Goal: Task Accomplishment & Management: Manage account settings

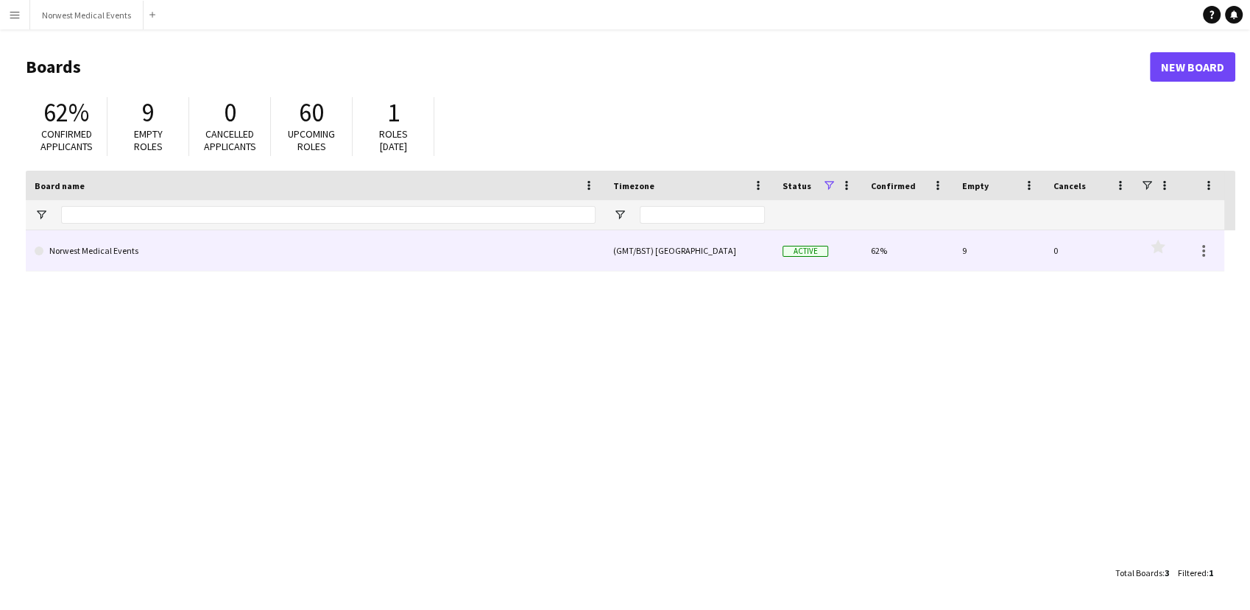
click at [635, 250] on div "(GMT/BST) [GEOGRAPHIC_DATA]" at bounding box center [688, 250] width 169 height 40
click at [496, 265] on link "Norwest Medical Events" at bounding box center [315, 250] width 561 height 41
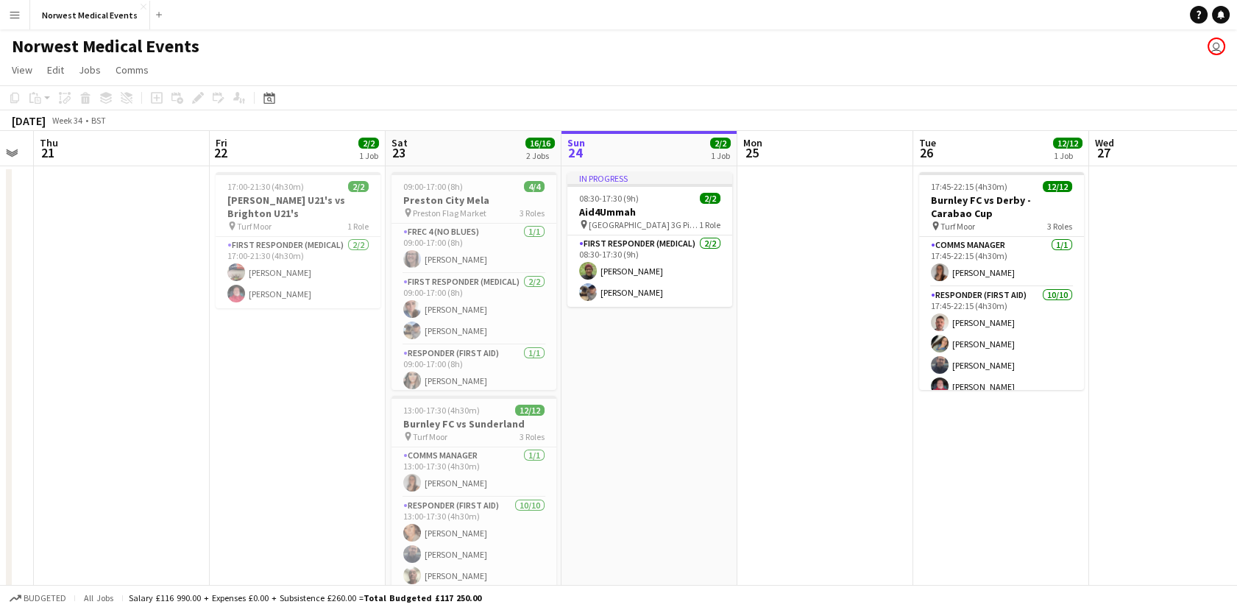
scroll to position [0, 312]
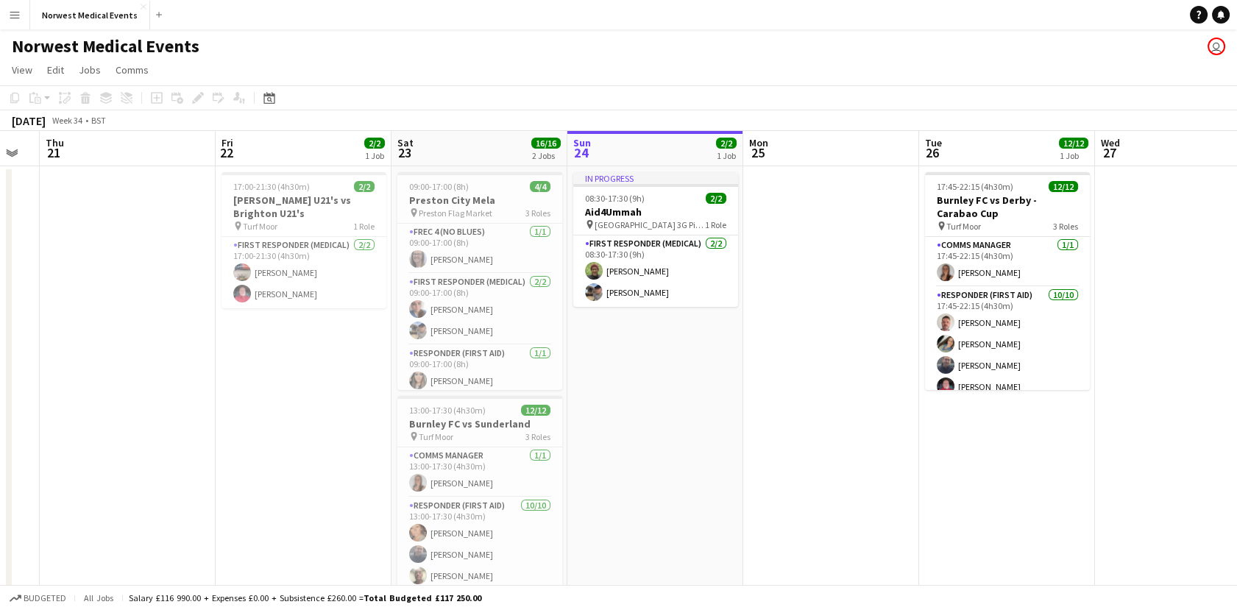
drag, startPoint x: 308, startPoint y: 383, endPoint x: 700, endPoint y: 413, distance: 392.8
click at [700, 413] on app-calendar-viewport "Tue 19 Wed 20 Thu 21 Fri 22 2/2 1 Job Sat 23 16/16 2 Jobs Sun 24 2/2 1 Job Mon …" at bounding box center [618, 421] width 1237 height 580
click at [266, 202] on h3 "[PERSON_NAME] U21's vs Brighton U21's" at bounding box center [304, 207] width 165 height 27
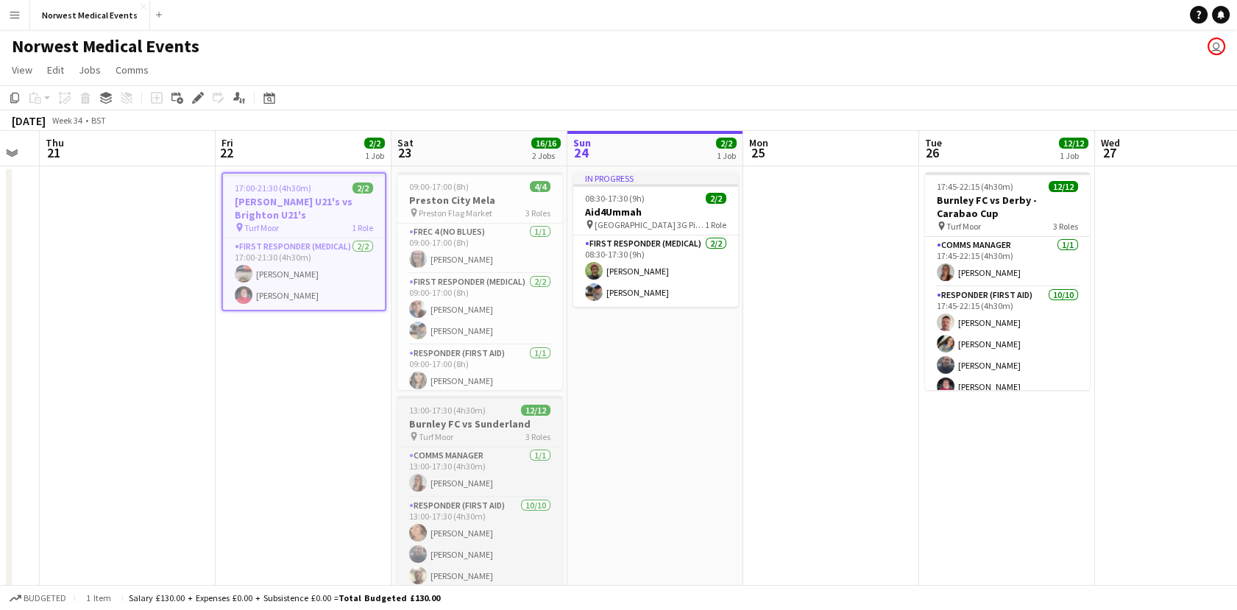
click at [423, 431] on span "Turf Moor" at bounding box center [436, 436] width 35 height 11
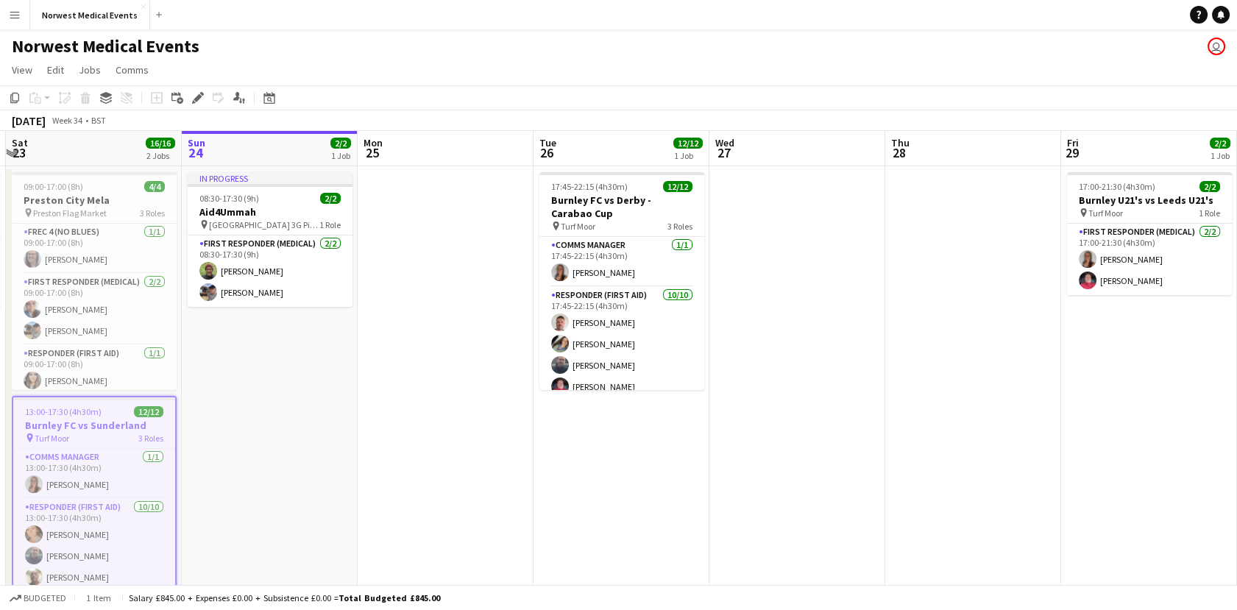
scroll to position [0, 730]
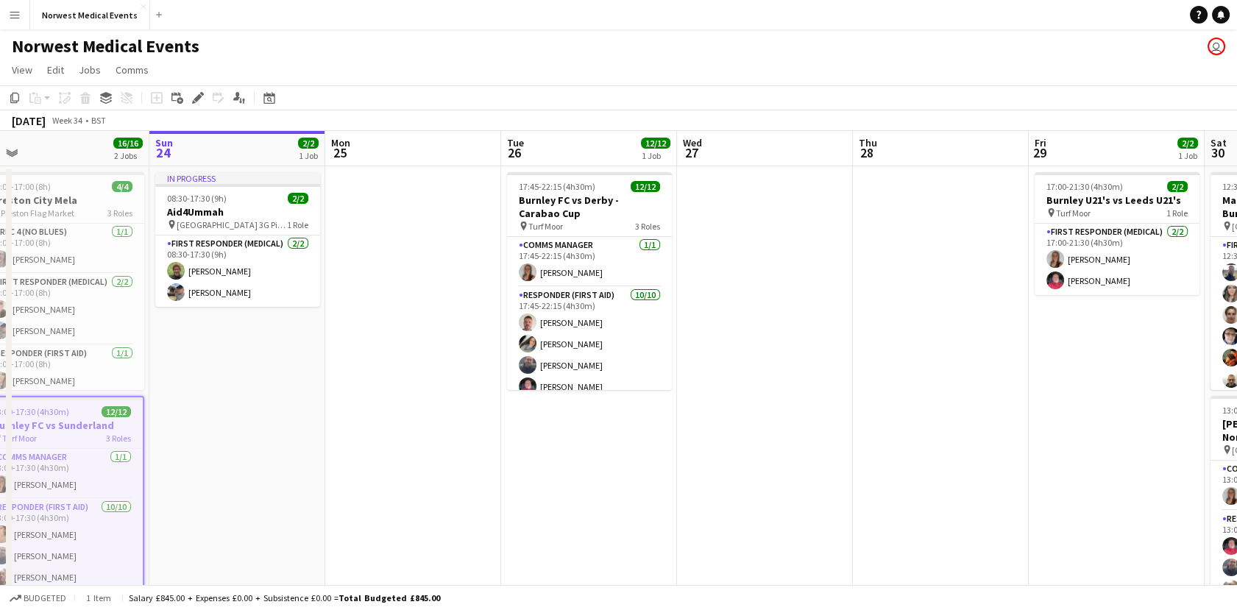
drag, startPoint x: 845, startPoint y: 456, endPoint x: 427, endPoint y: 356, distance: 430.1
click at [427, 356] on app-calendar-viewport "Tue 19 Wed 20 Thu 21 Fri 22 2/2 1 Job Sat 23 16/16 2 Jobs Sun 24 2/2 1 Job Mon …" at bounding box center [618, 421] width 1237 height 580
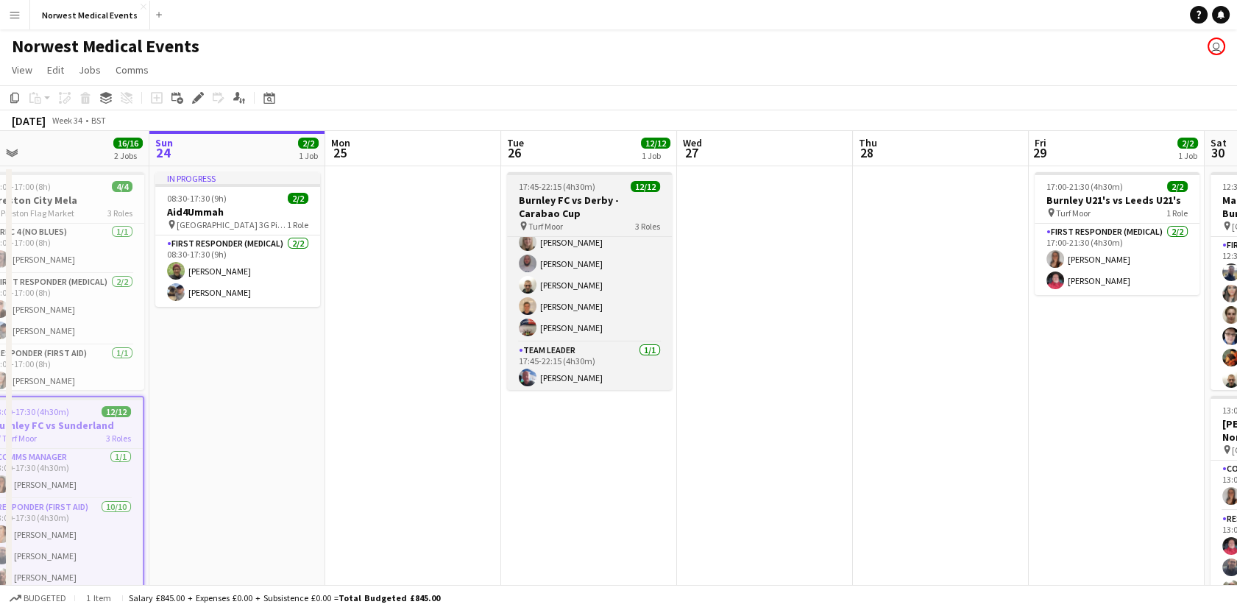
scroll to position [188, 0]
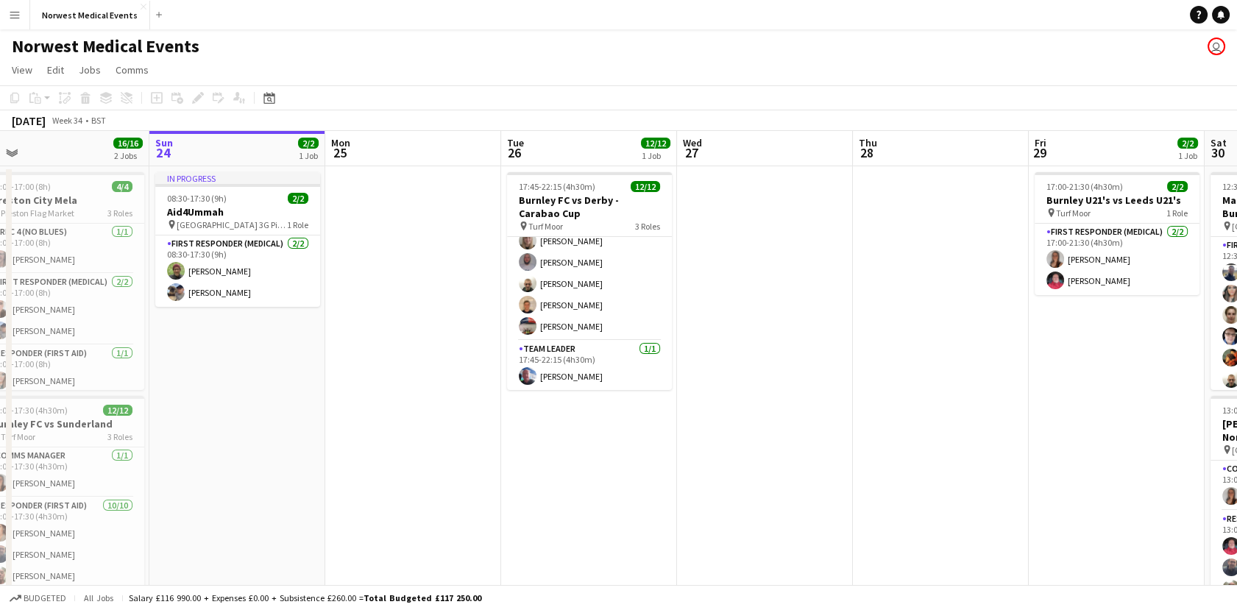
click at [725, 233] on app-date-cell at bounding box center [765, 404] width 176 height 477
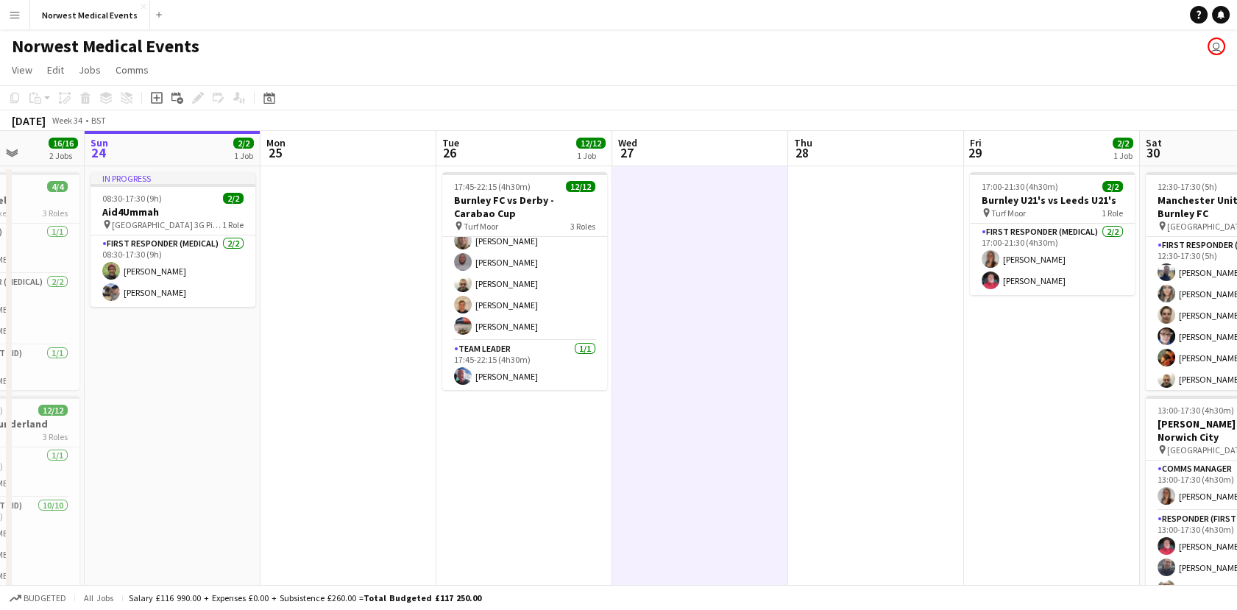
scroll to position [0, 476]
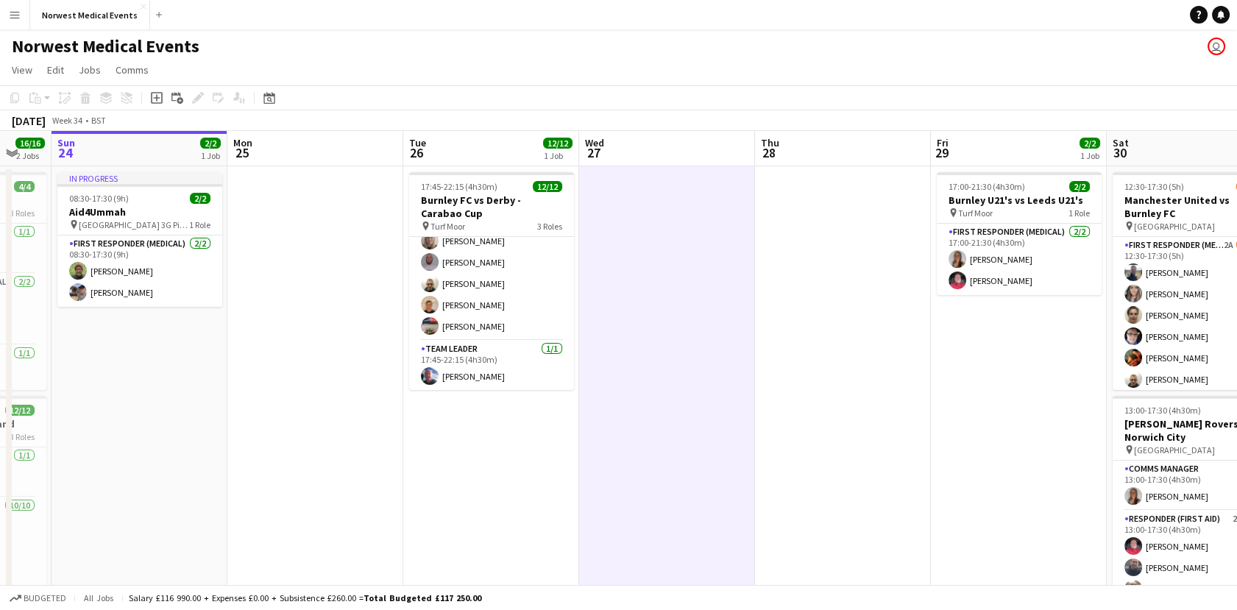
click at [854, 313] on app-date-cell at bounding box center [843, 404] width 176 height 477
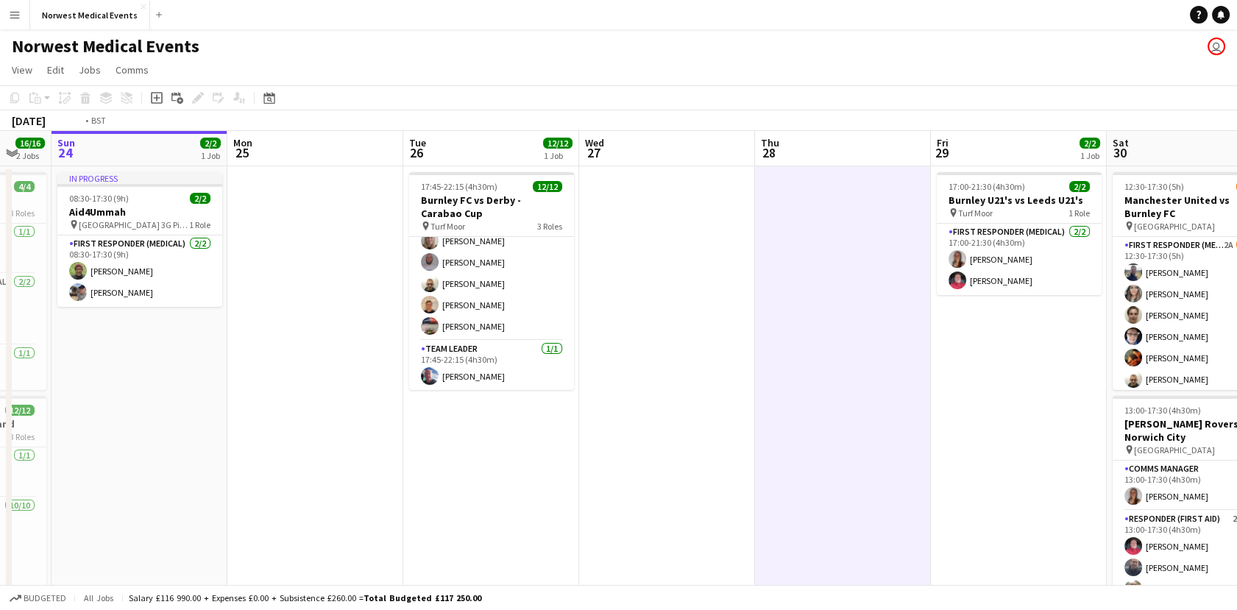
scroll to position [0, 531]
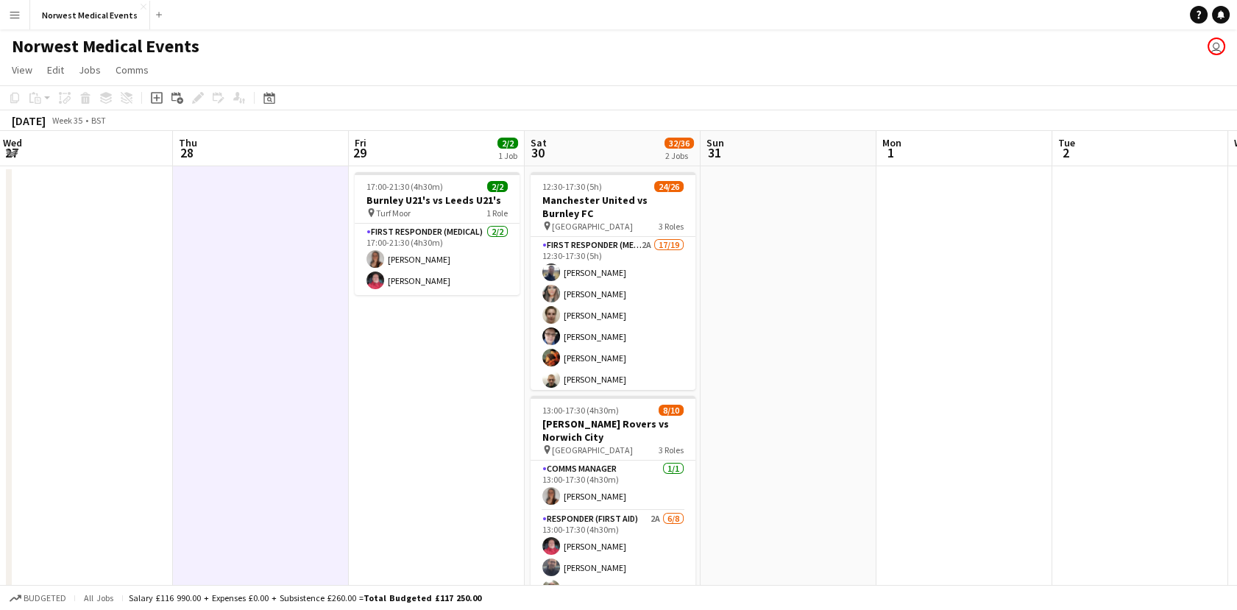
drag, startPoint x: 1006, startPoint y: 433, endPoint x: 423, endPoint y: 476, distance: 584.6
click at [423, 476] on app-calendar-viewport "Sun 24 2/2 1 Job Mon 25 Tue 26 12/12 1 Job Wed 27 Thu 28 Fri 29 2/2 1 Job Sat 3…" at bounding box center [618, 421] width 1237 height 580
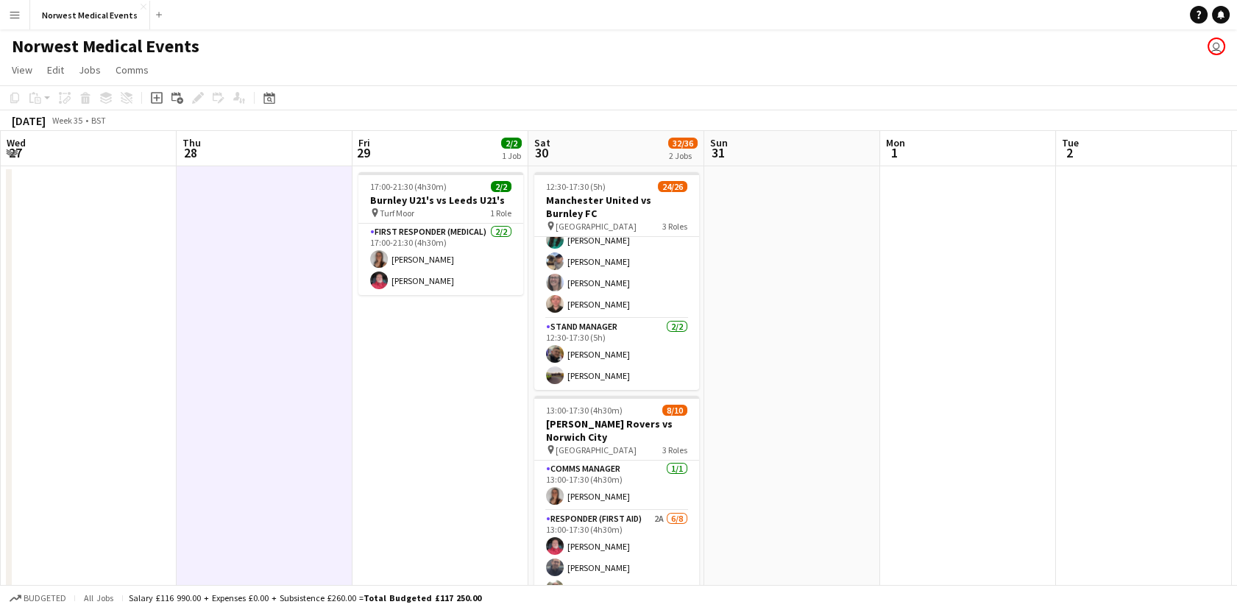
drag, startPoint x: 695, startPoint y: 364, endPoint x: 699, endPoint y: 334, distance: 30.4
click at [699, 334] on app-date-cell "12:30-17:30 (5h) 24/26 Manchester United vs Burnley FC pin Old Trafford 3 Roles…" at bounding box center [617, 404] width 176 height 477
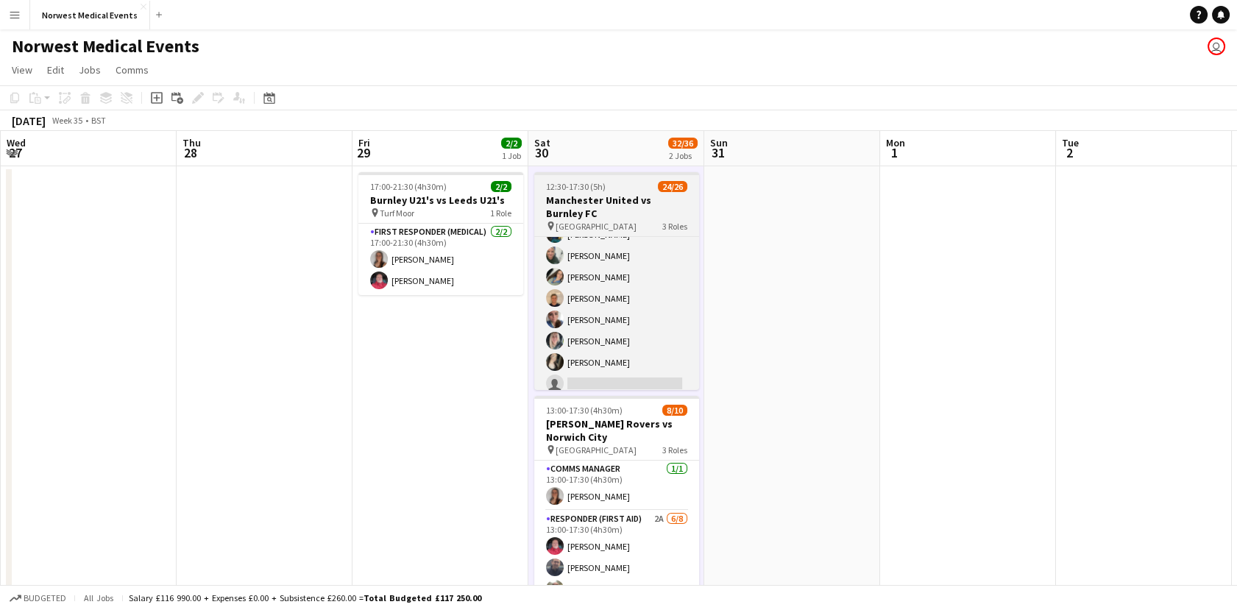
scroll to position [262, 0]
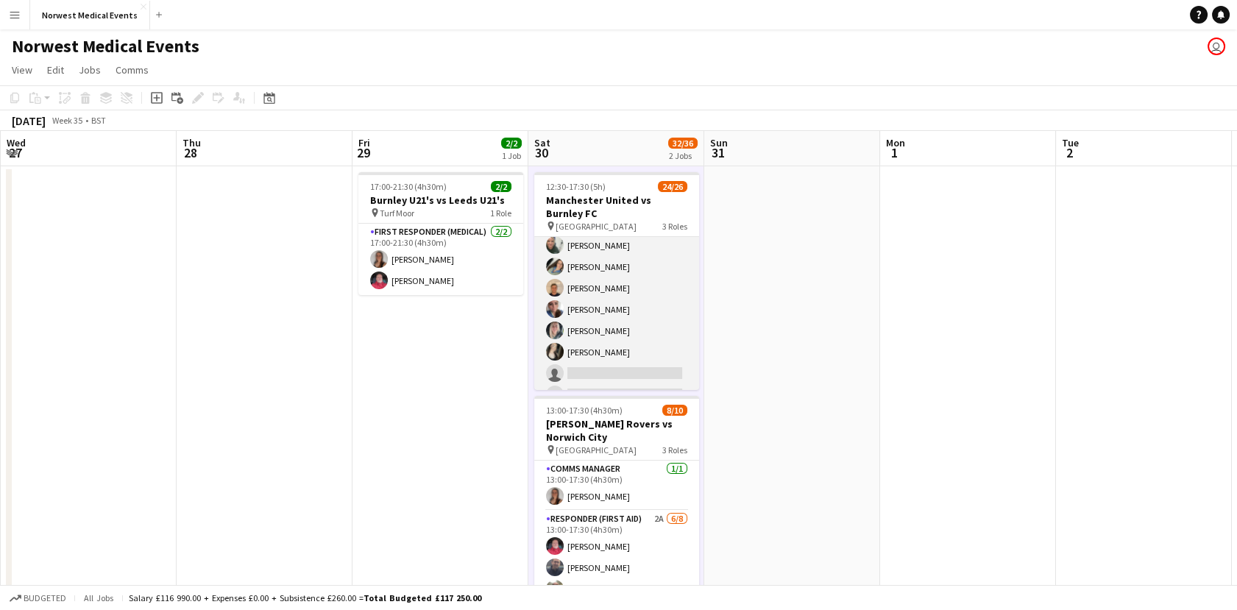
click at [601, 355] on app-card-role "First Responder (Medical) 2A 17/19 12:30-17:30 (5h) [PERSON_NAME] [PERSON_NAME]…" at bounding box center [616, 192] width 165 height 434
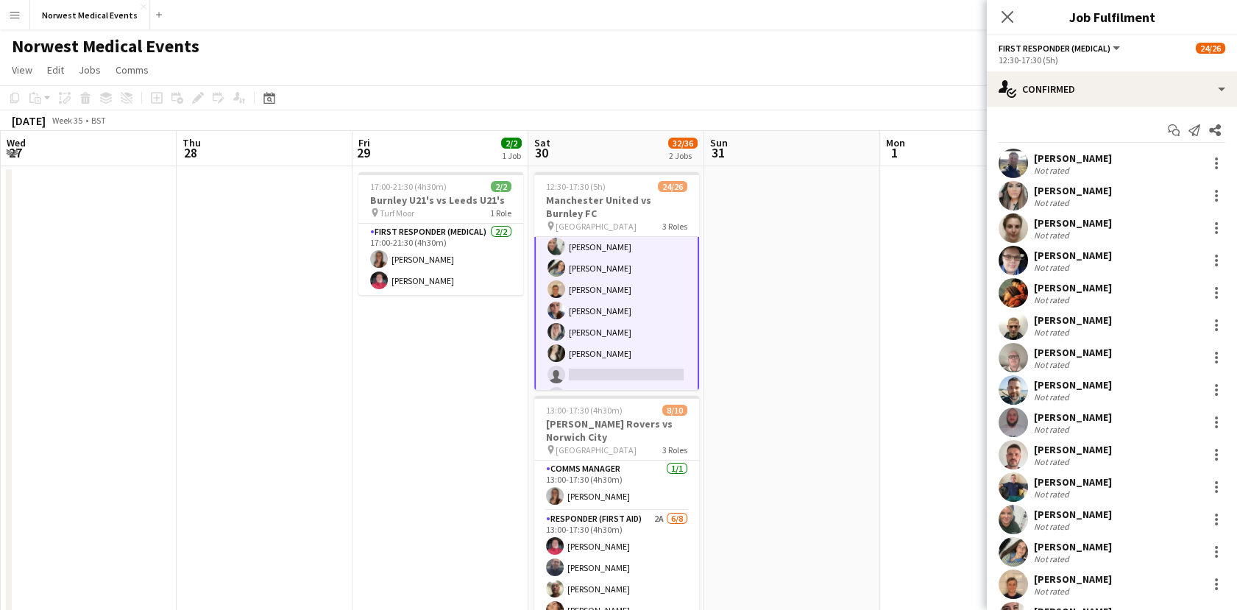
scroll to position [264, 0]
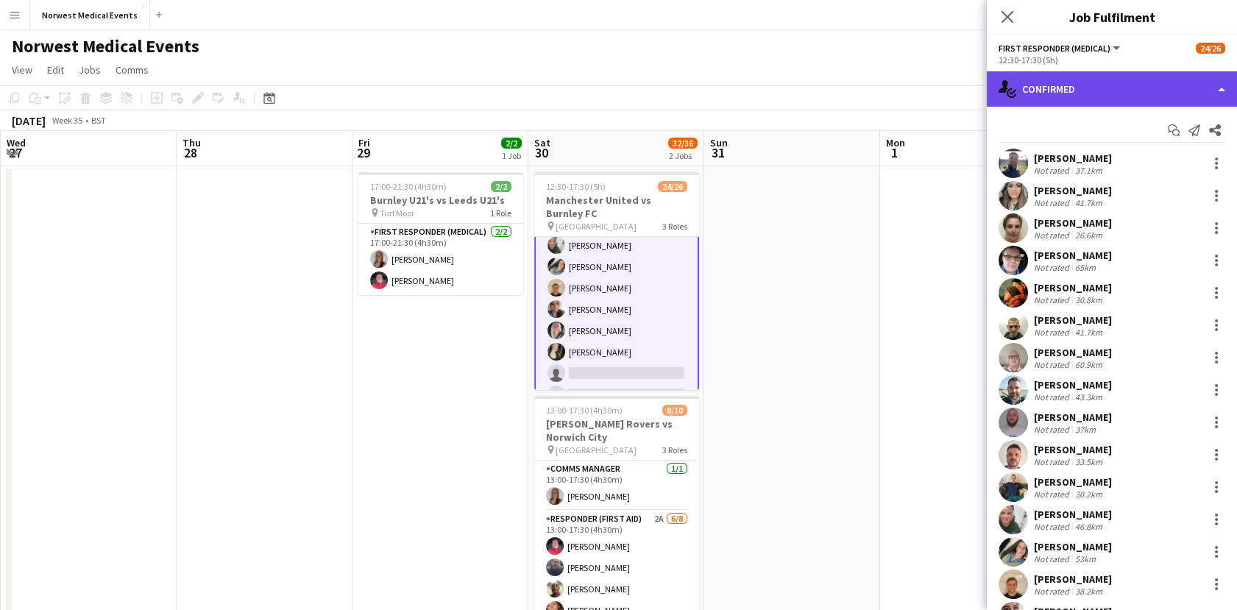
click at [1092, 79] on div "single-neutral-actions-check-2 Confirmed" at bounding box center [1112, 88] width 250 height 35
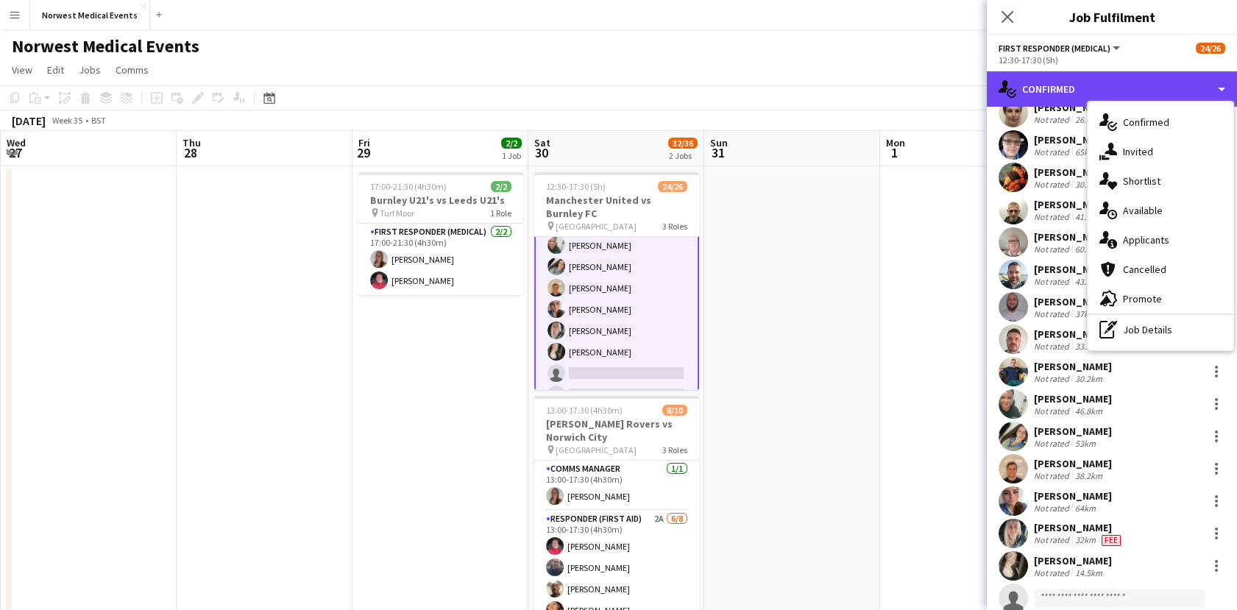
scroll to position [155, 0]
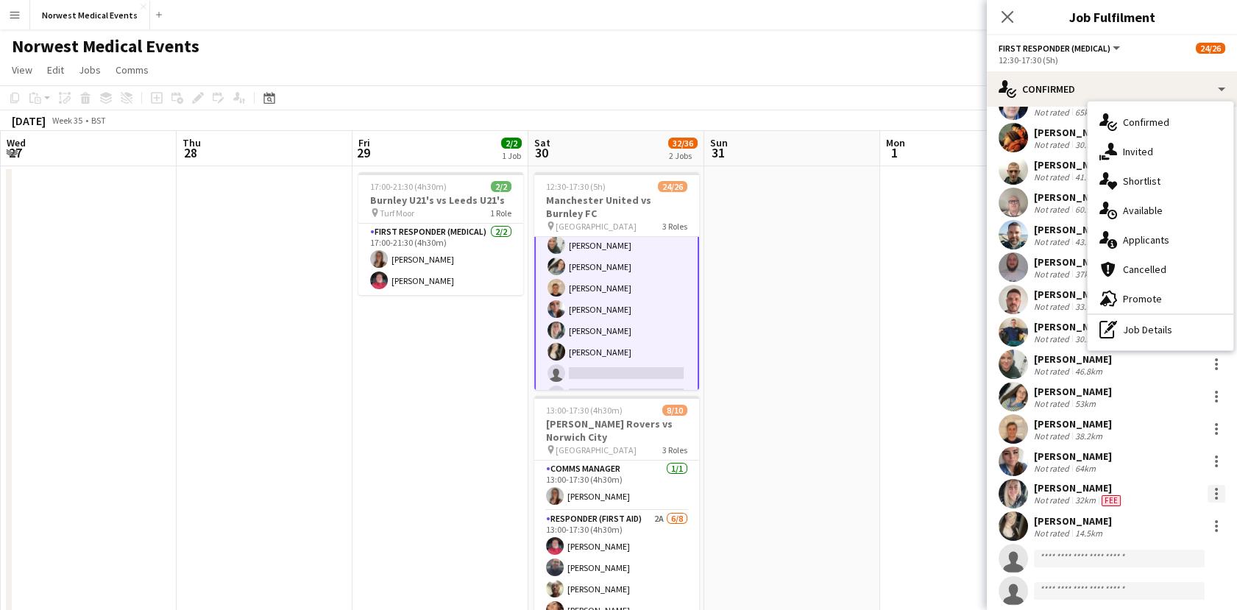
click at [1208, 485] on div at bounding box center [1217, 494] width 18 height 18
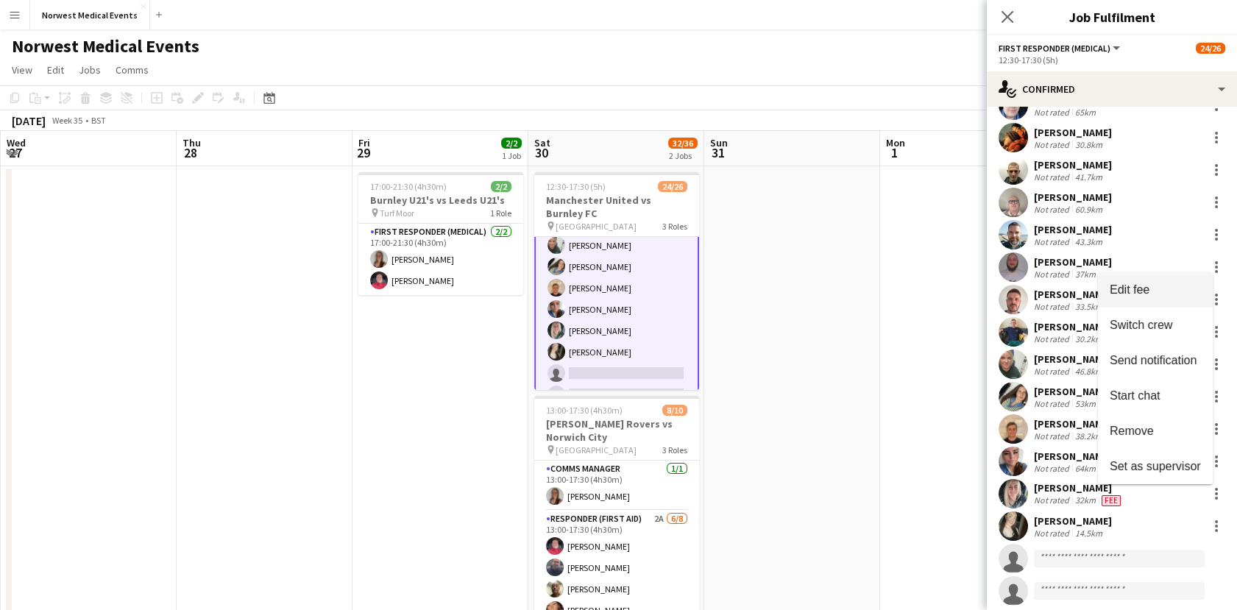
click at [1142, 283] on button "Edit fee" at bounding box center [1155, 289] width 115 height 35
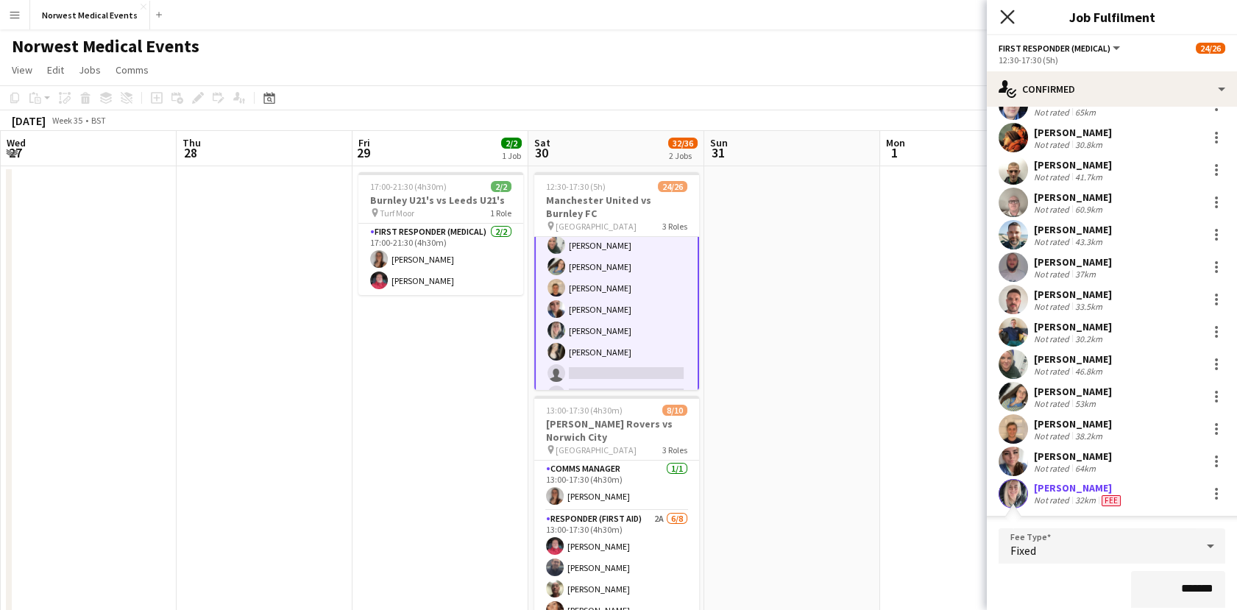
click at [1008, 16] on icon at bounding box center [1007, 17] width 14 height 14
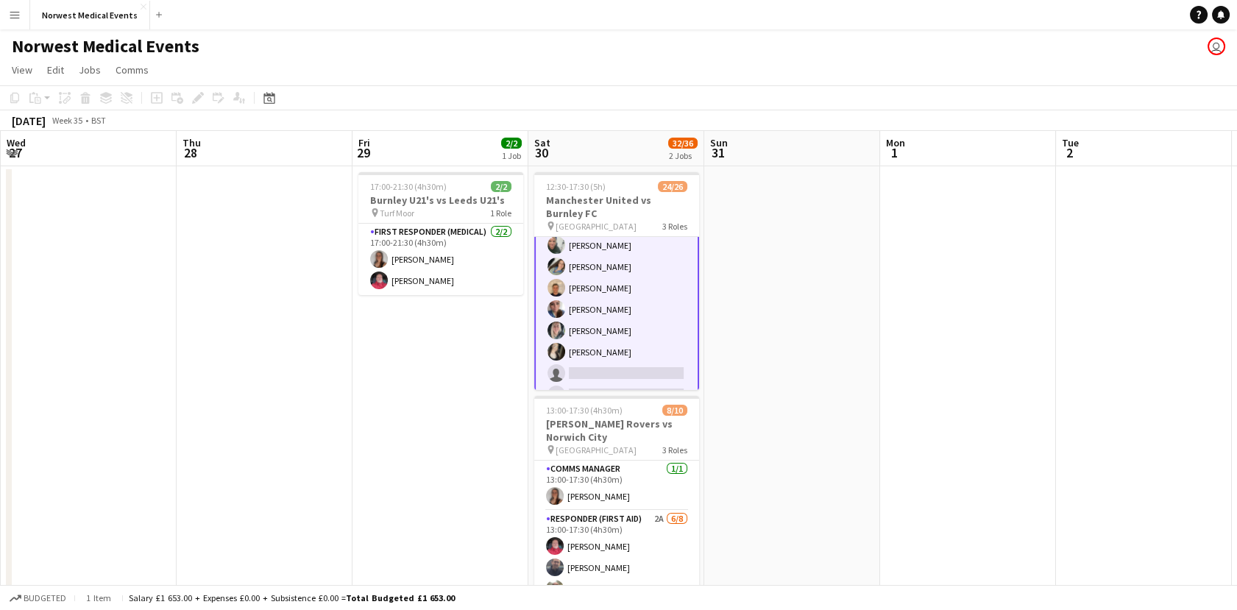
click at [654, 280] on app-card-role "First Responder (Medical) 2A 17/19 12:30-17:30 (5h) [PERSON_NAME] [PERSON_NAME]…" at bounding box center [616, 191] width 165 height 437
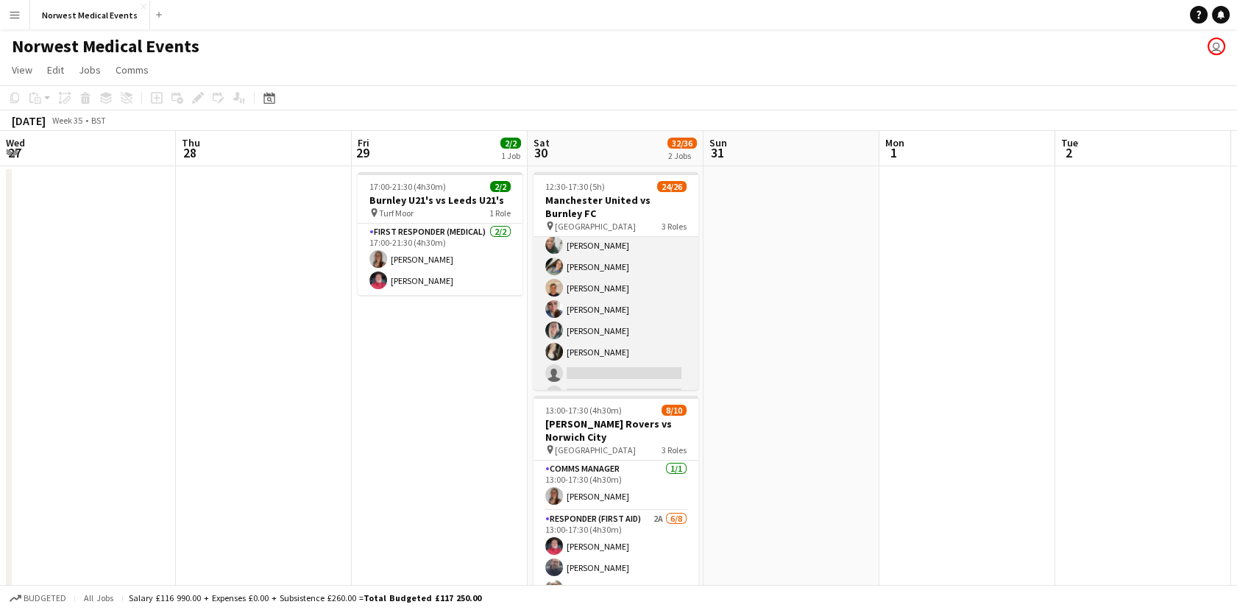
click at [606, 305] on app-card-role "First Responder (Medical) 2A 17/19 12:30-17:30 (5h) [PERSON_NAME] [PERSON_NAME]…" at bounding box center [616, 192] width 165 height 434
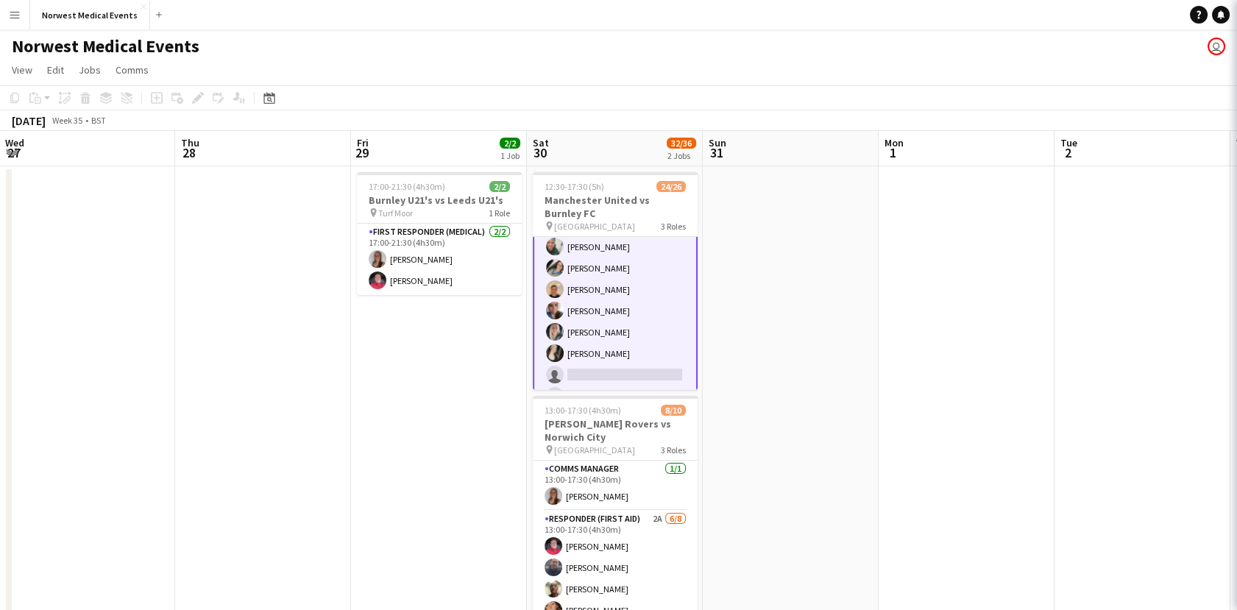
scroll to position [264, 0]
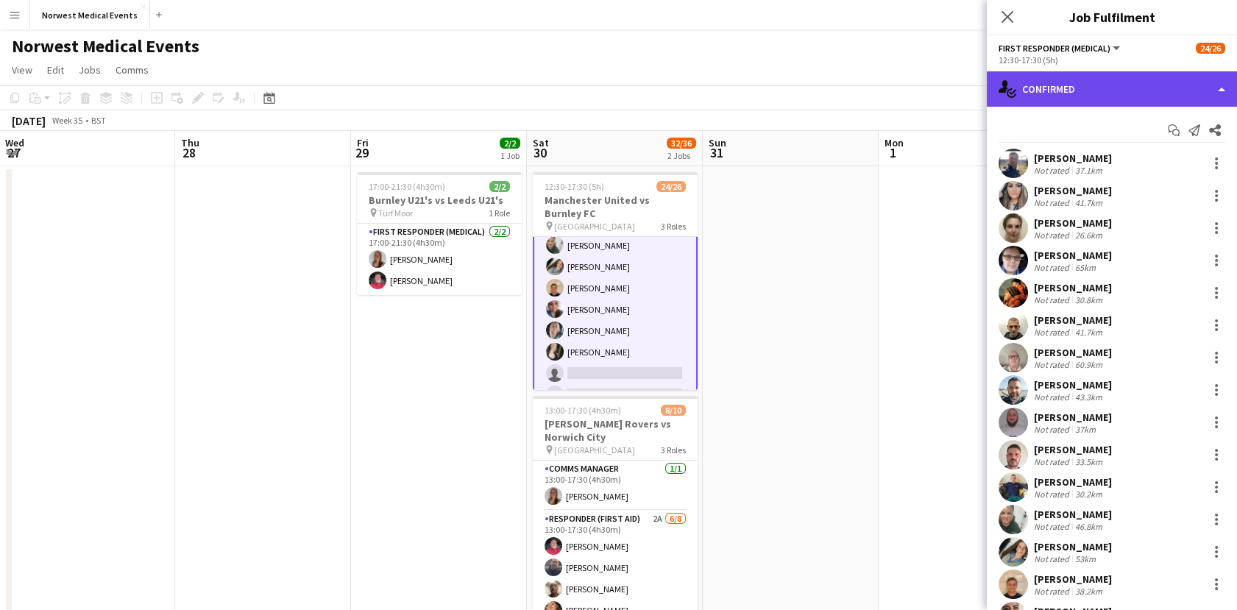
click at [1110, 85] on div "single-neutral-actions-check-2 Confirmed" at bounding box center [1112, 88] width 250 height 35
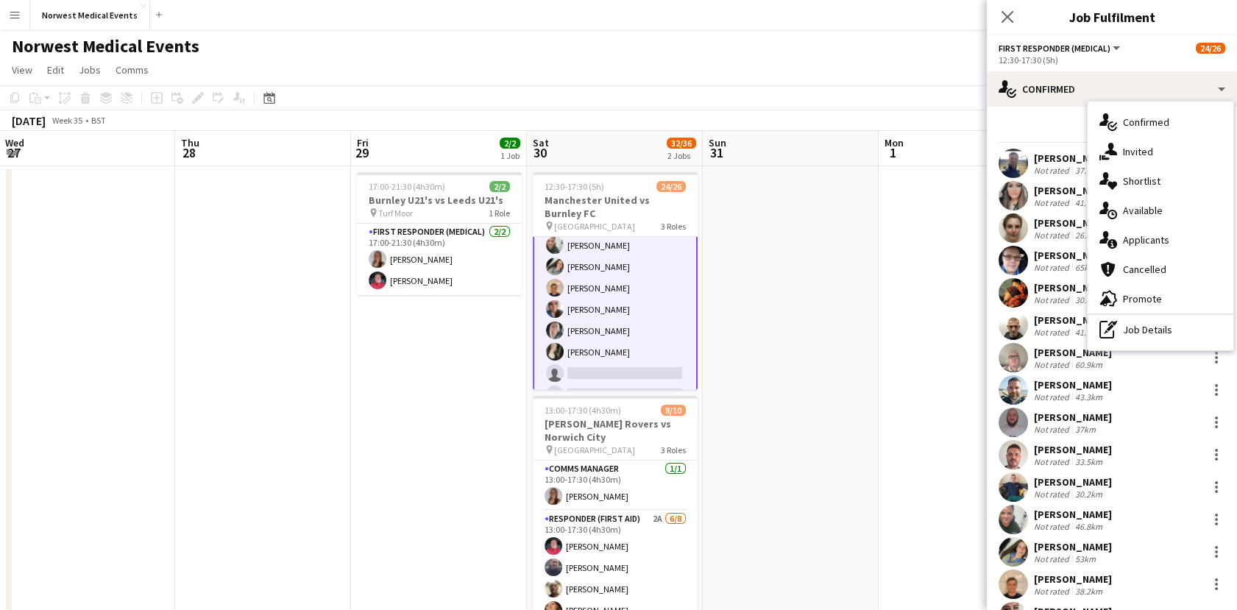
click at [1148, 241] on div "single-neutral-actions-information Applicants" at bounding box center [1161, 239] width 146 height 29
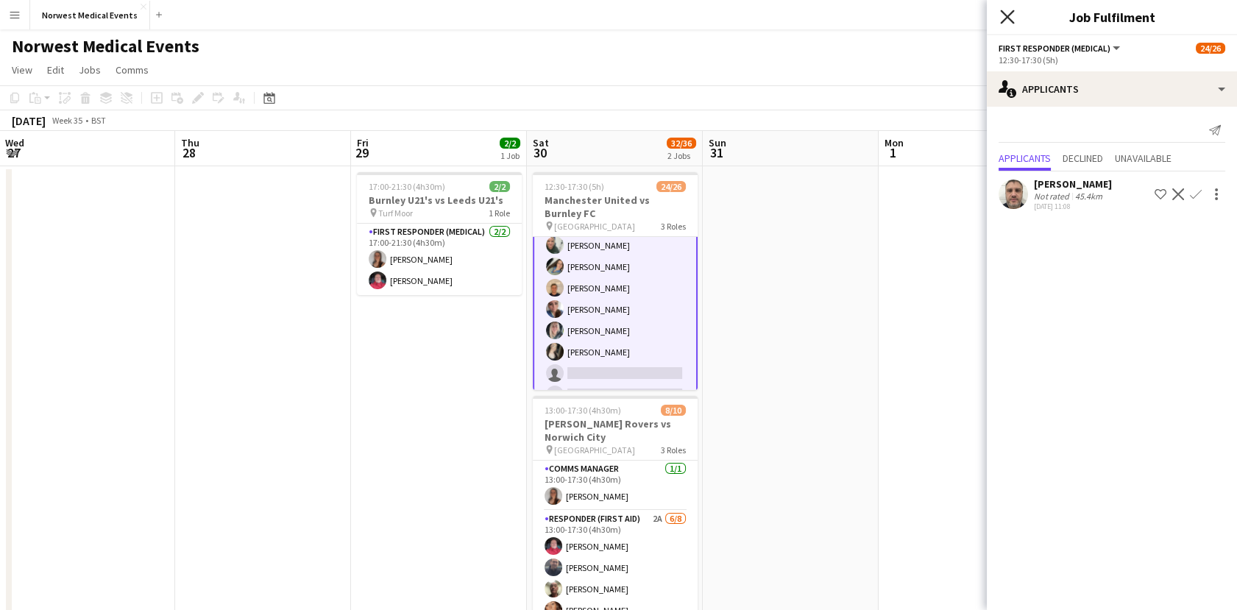
click at [1010, 15] on icon at bounding box center [1007, 17] width 14 height 14
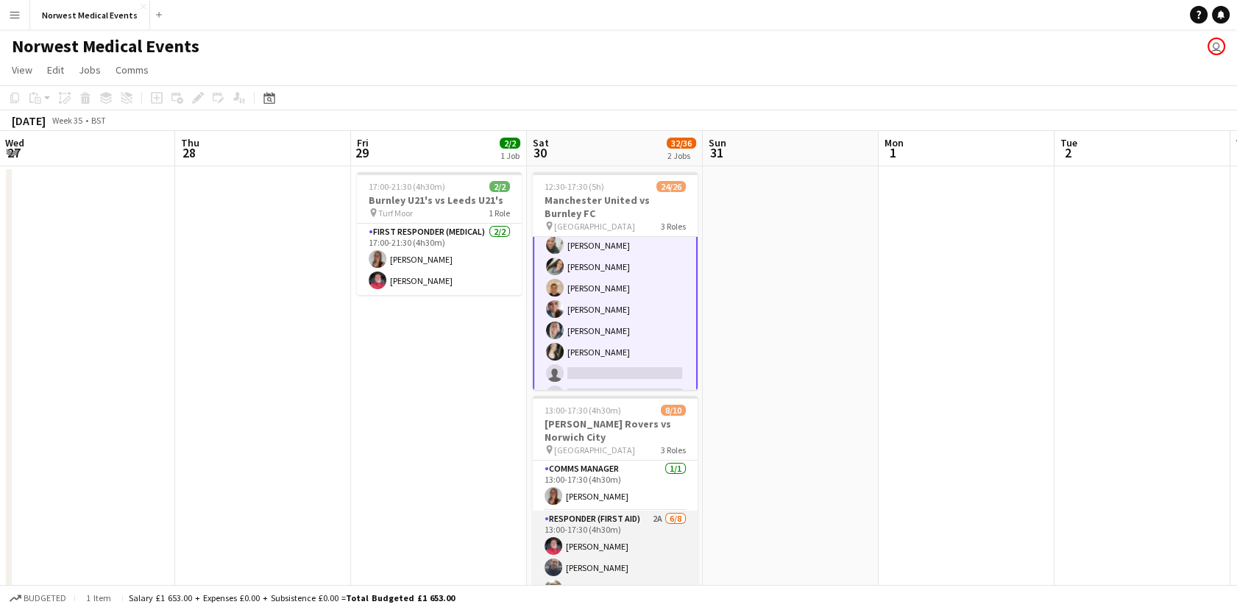
click at [636, 573] on app-card-role "Responder (First Aid) 2A [DATE] 13:00-17:30 (4h30m) [PERSON_NAME] [PERSON_NAME]…" at bounding box center [615, 610] width 165 height 199
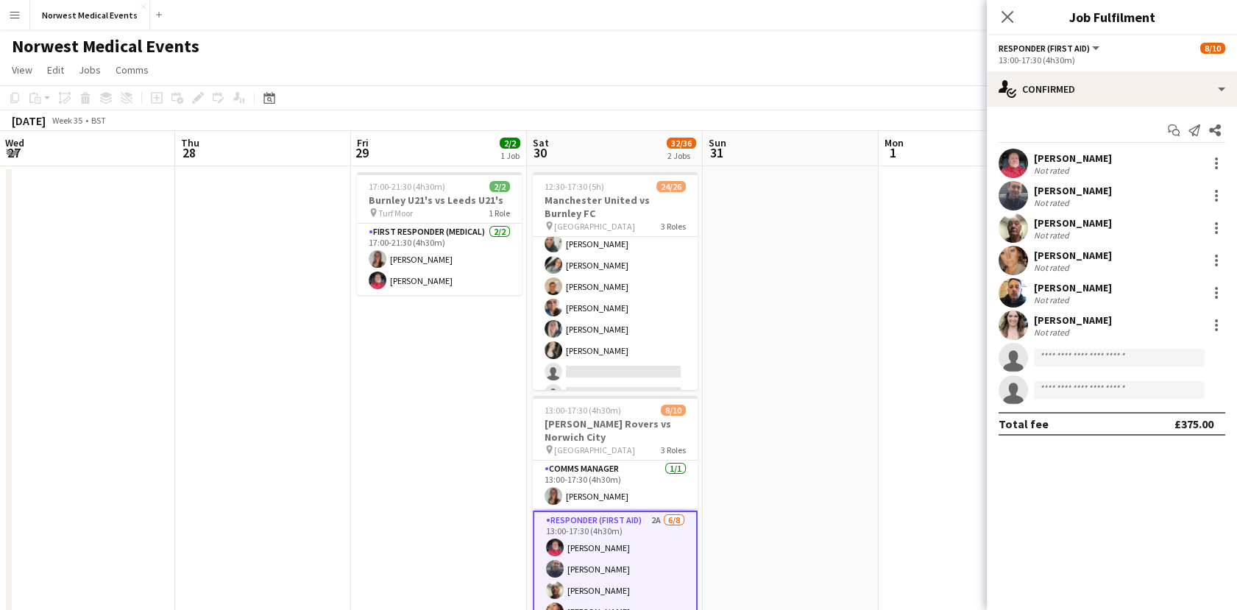
scroll to position [262, 0]
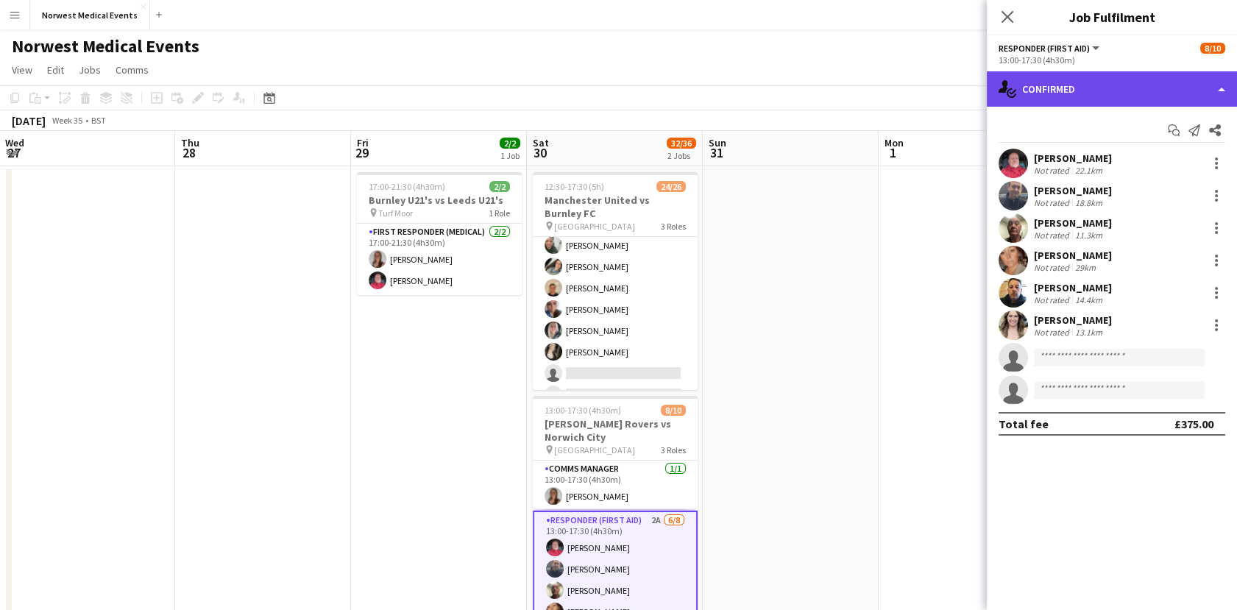
click at [1155, 79] on div "single-neutral-actions-check-2 Confirmed" at bounding box center [1112, 88] width 250 height 35
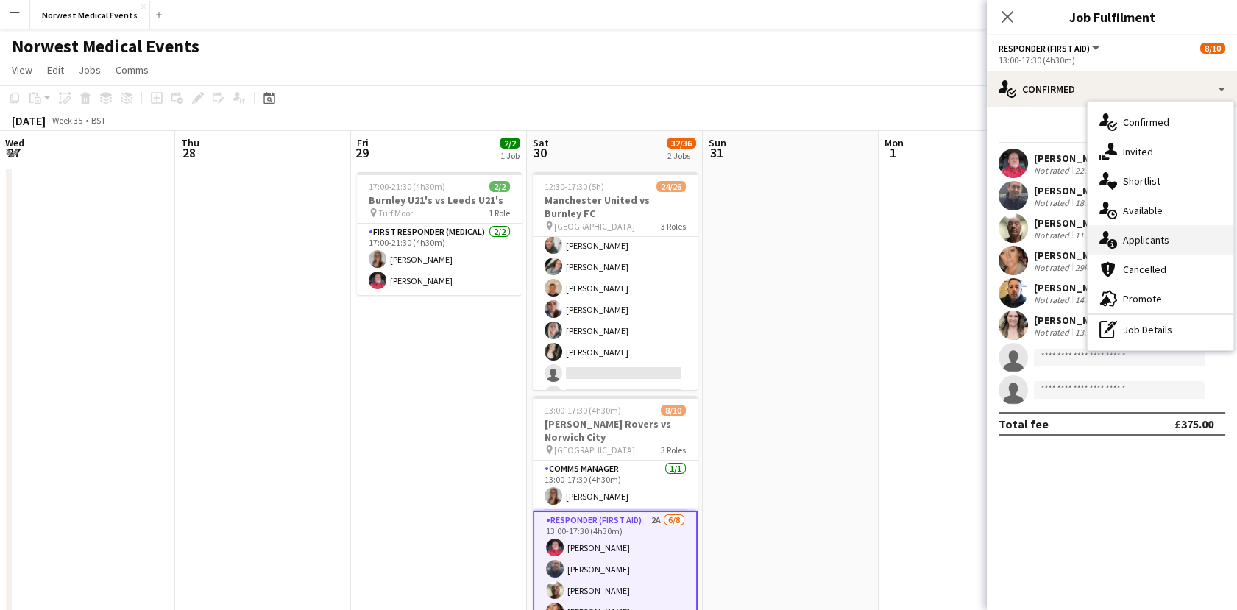
click at [1148, 253] on div "single-neutral-actions-information Applicants" at bounding box center [1161, 239] width 146 height 29
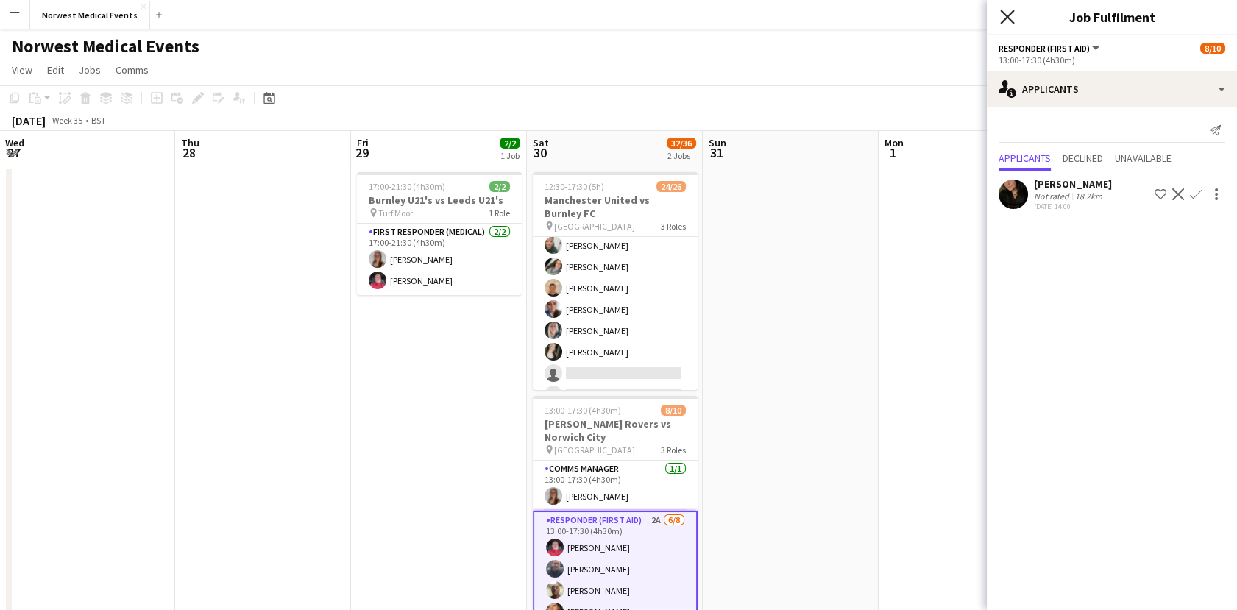
click at [1009, 23] on icon "Close pop-in" at bounding box center [1007, 17] width 14 height 14
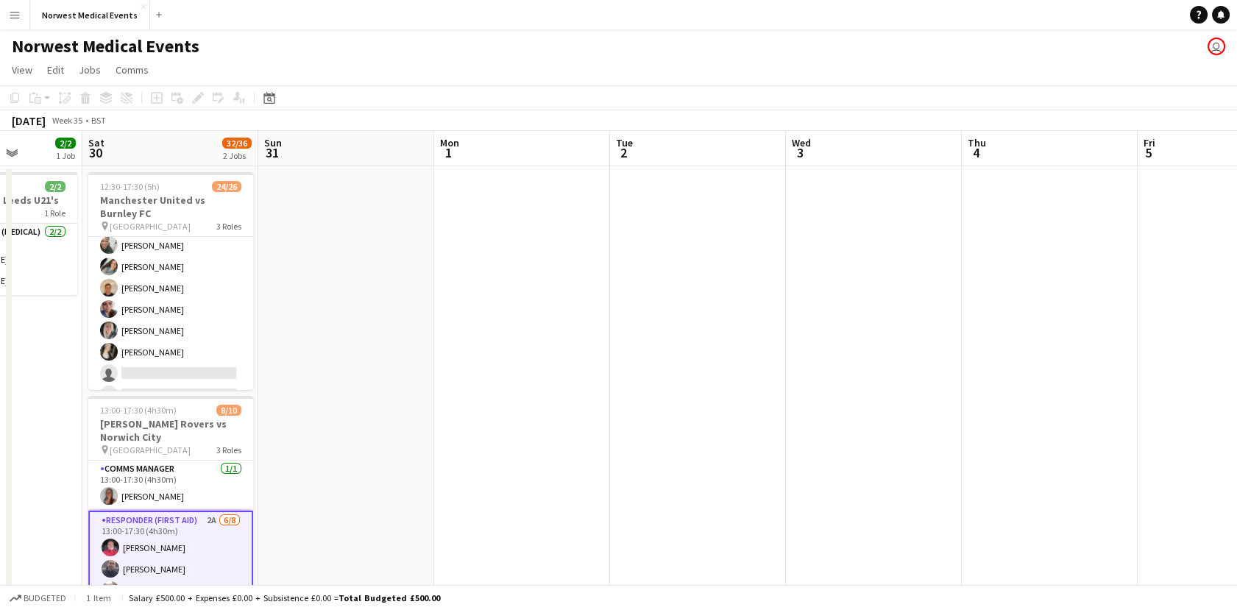
drag, startPoint x: 891, startPoint y: 284, endPoint x: 564, endPoint y: 286, distance: 326.8
click at [565, 286] on app-calendar-viewport "Tue 26 12/12 1 Job Wed 27 Thu 28 Fri 29 2/2 1 Job Sat 30 32/36 2 Jobs Sun 31 Mo…" at bounding box center [618, 421] width 1237 height 580
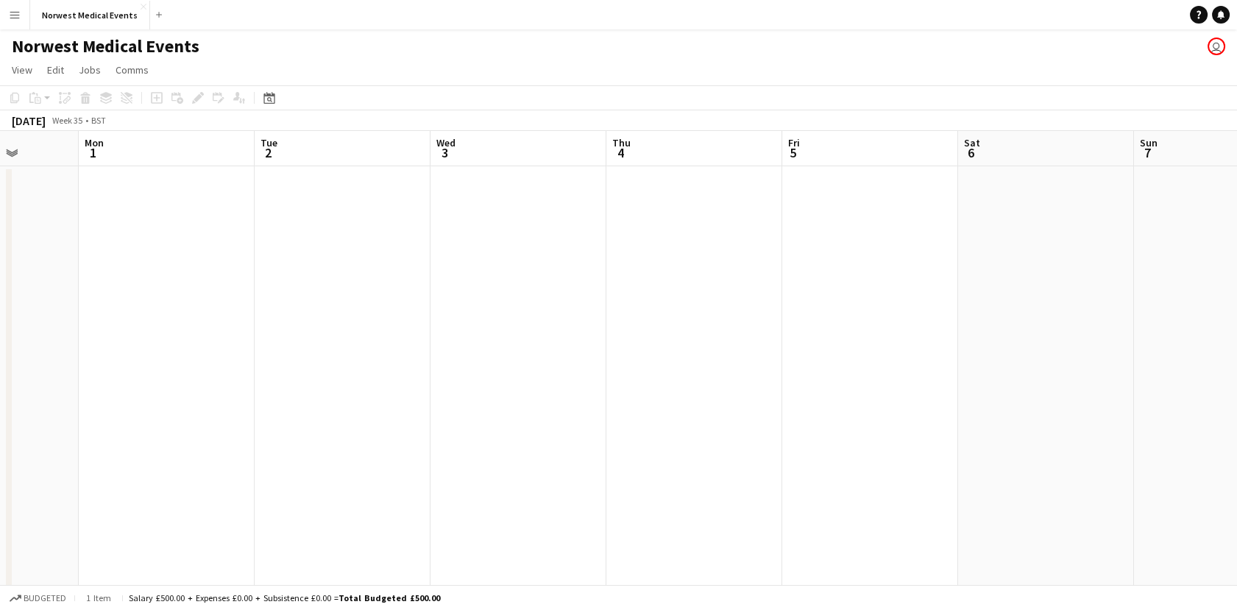
drag, startPoint x: 1129, startPoint y: 305, endPoint x: 812, endPoint y: 406, distance: 332.7
click at [812, 406] on app-calendar-viewport "Thu 28 Fri 29 2/2 1 Job Sat 30 32/36 2 Jobs Sun 31 Mon 1 Tue 2 Wed 3 Thu 4 Fri …" at bounding box center [618, 421] width 1237 height 580
drag, startPoint x: 812, startPoint y: 439, endPoint x: 488, endPoint y: 374, distance: 330.3
click at [488, 374] on app-calendar-viewport "Thu 28 Fri 29 2/2 1 Job Sat 30 32/36 2 Jobs Sun 31 Mon 1 Tue 2 Wed 3 Thu 4 Fri …" at bounding box center [618, 421] width 1237 height 580
drag, startPoint x: 643, startPoint y: 378, endPoint x: 135, endPoint y: 299, distance: 513.4
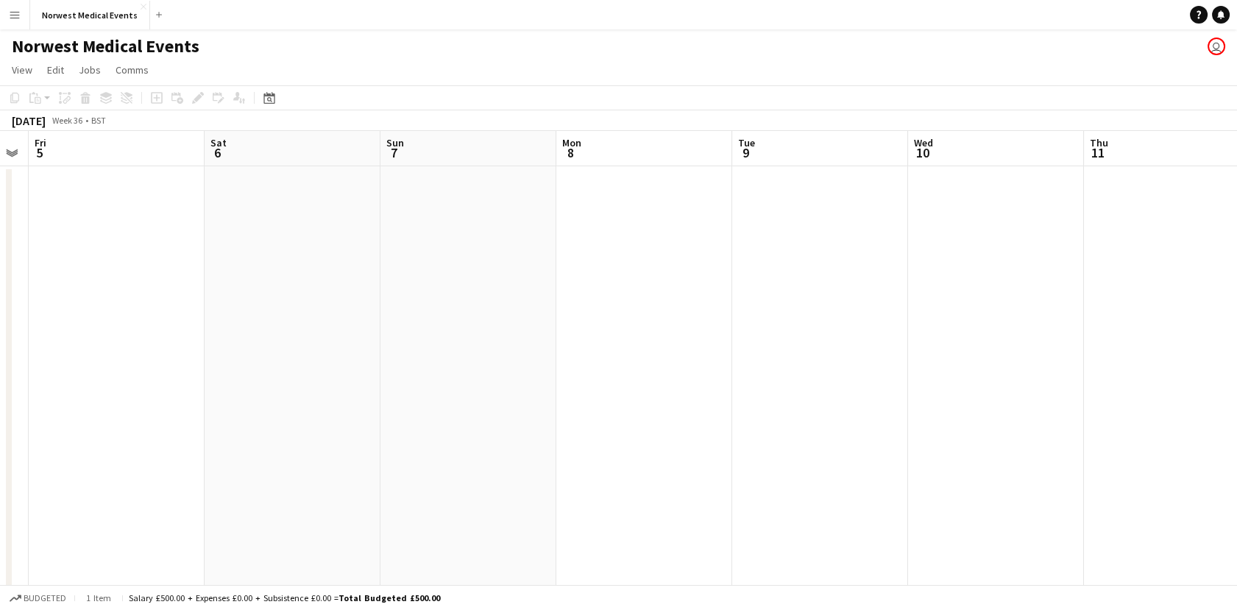
click at [135, 299] on app-calendar-viewport "Tue 2 Wed 3 Thu 4 Fri 5 Sat 6 Sun 7 Mon 8 Tue 9 Wed 10 Thu 11 Fri 12 Sat 13 Sun…" at bounding box center [618, 421] width 1237 height 580
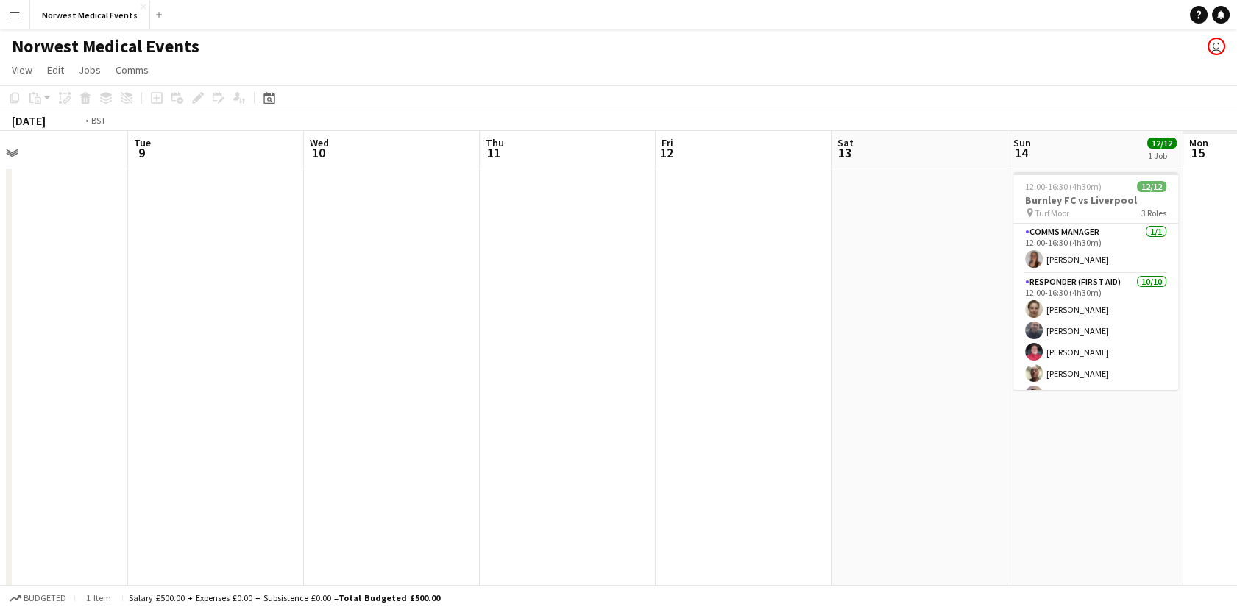
drag, startPoint x: 775, startPoint y: 305, endPoint x: 331, endPoint y: 197, distance: 457.6
click at [218, 259] on app-calendar-viewport "Thu 4 Fri 5 Sat 6 Sun 7 Mon 8 Tue 9 Wed 10 Thu 11 Fri 12 Sat 13 Sun 14 12/12 1 …" at bounding box center [618, 421] width 1237 height 580
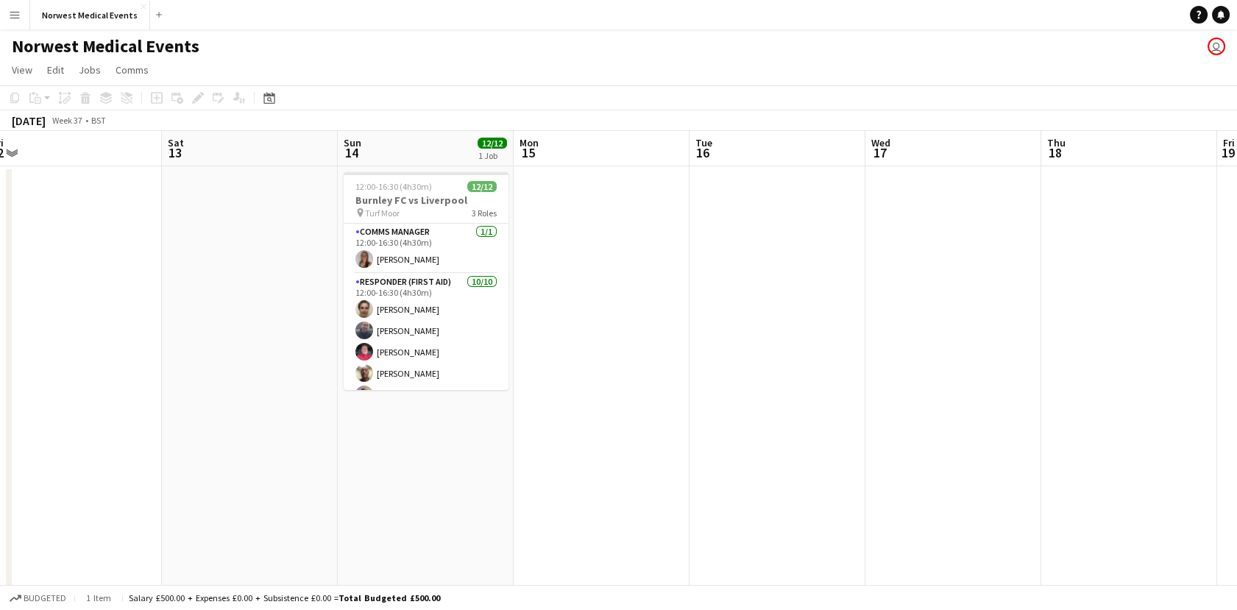
drag, startPoint x: 821, startPoint y: 472, endPoint x: 417, endPoint y: 404, distance: 409.0
click at [417, 404] on app-calendar-viewport "Wed 10 Thu 11 Fri 12 Sat 13 Sun 14 12/12 1 Job Mon 15 Tue 16 Wed 17 Thu 18 Fri …" at bounding box center [618, 421] width 1237 height 580
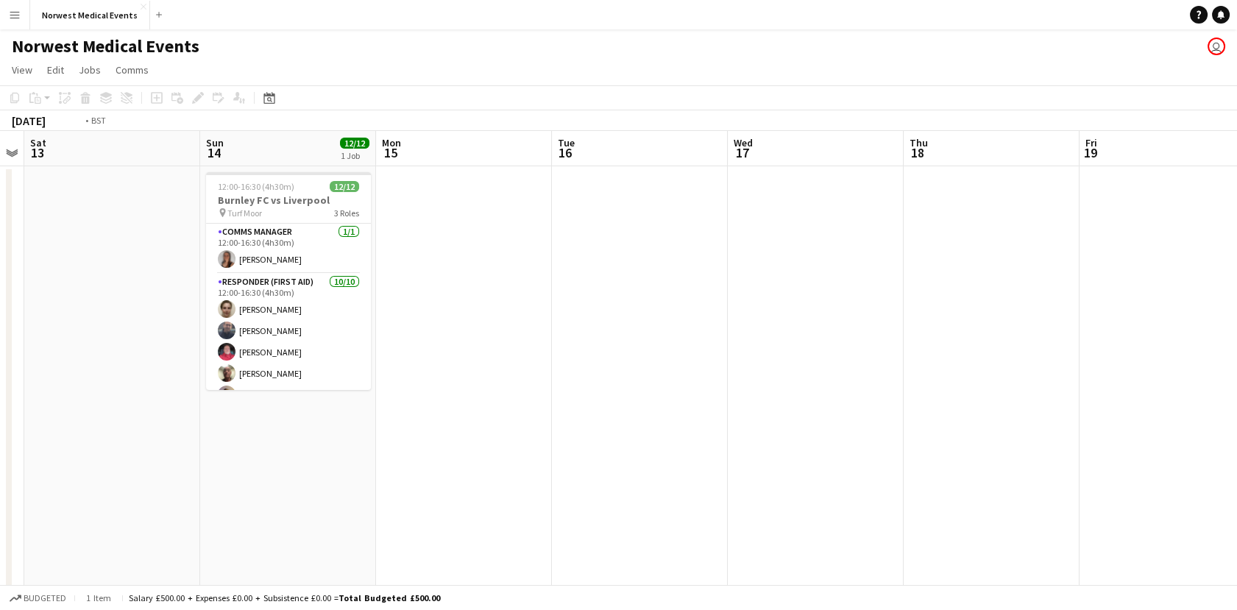
drag, startPoint x: 807, startPoint y: 433, endPoint x: 424, endPoint y: 416, distance: 383.2
click at [424, 416] on app-calendar-viewport "Wed 10 Thu 11 Fri 12 Sat 13 Sun 14 12/12 1 Job Mon 15 Tue 16 Wed 17 Thu 18 Fri …" at bounding box center [618, 533] width 1237 height 804
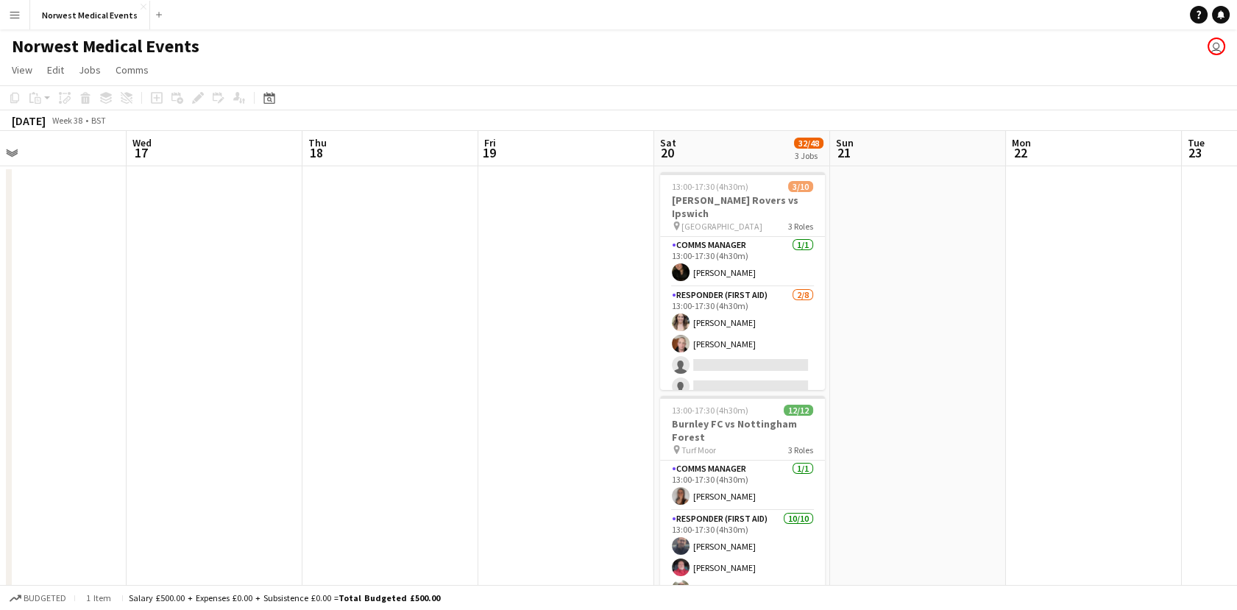
drag, startPoint x: 685, startPoint y: 409, endPoint x: 500, endPoint y: 404, distance: 185.6
click at [500, 404] on app-calendar-viewport "Fri 12 Sat 13 Sun 14 12/12 1 Job Mon 15 Tue 16 Wed 17 Thu 18 Fri 19 Sat 20 32/4…" at bounding box center [618, 533] width 1237 height 804
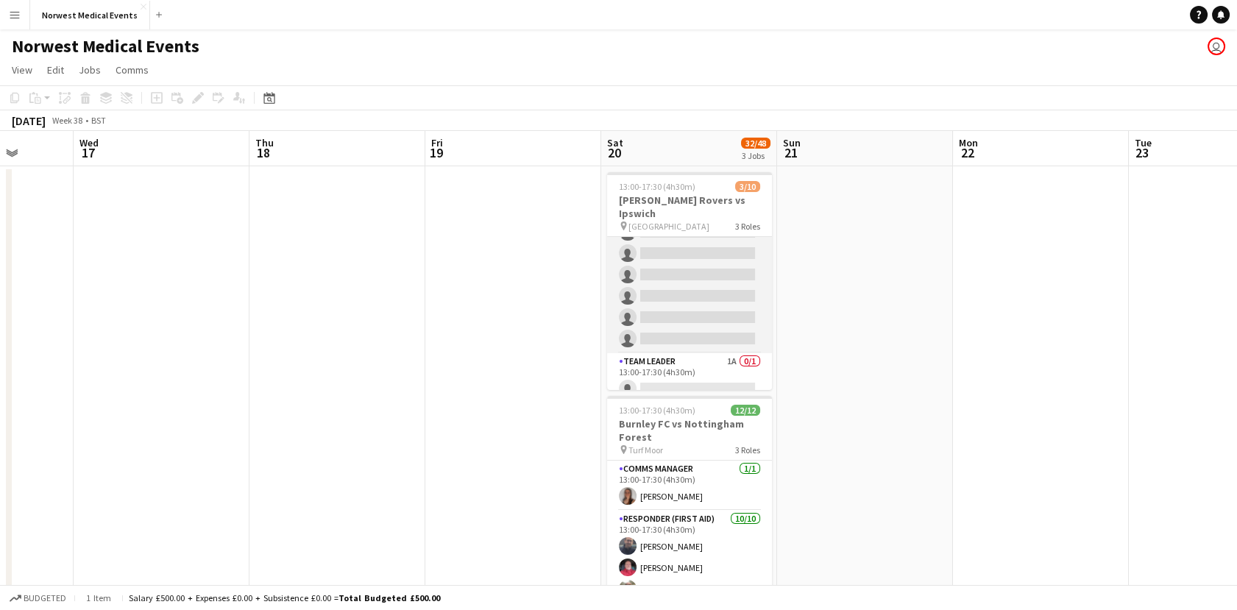
click at [695, 251] on app-card-role "Responder (First Aid) [DATE] 13:00-17:30 (4h30m) [PERSON_NAME] [PERSON_NAME] si…" at bounding box center [689, 253] width 165 height 199
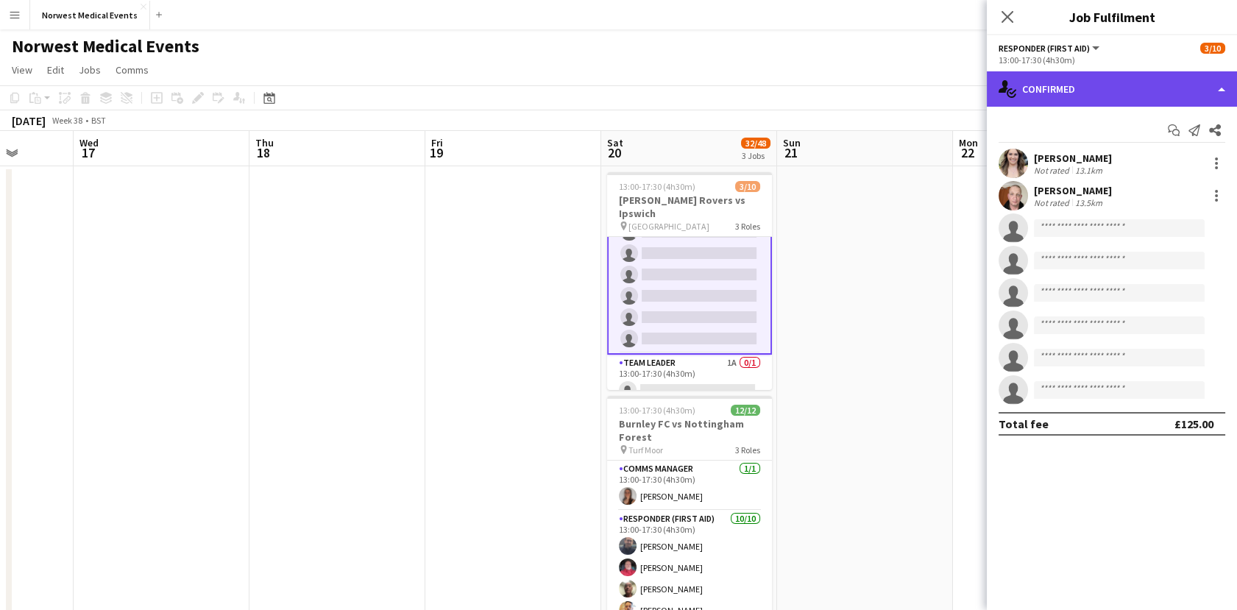
click at [1175, 80] on div "single-neutral-actions-check-2 Confirmed" at bounding box center [1112, 88] width 250 height 35
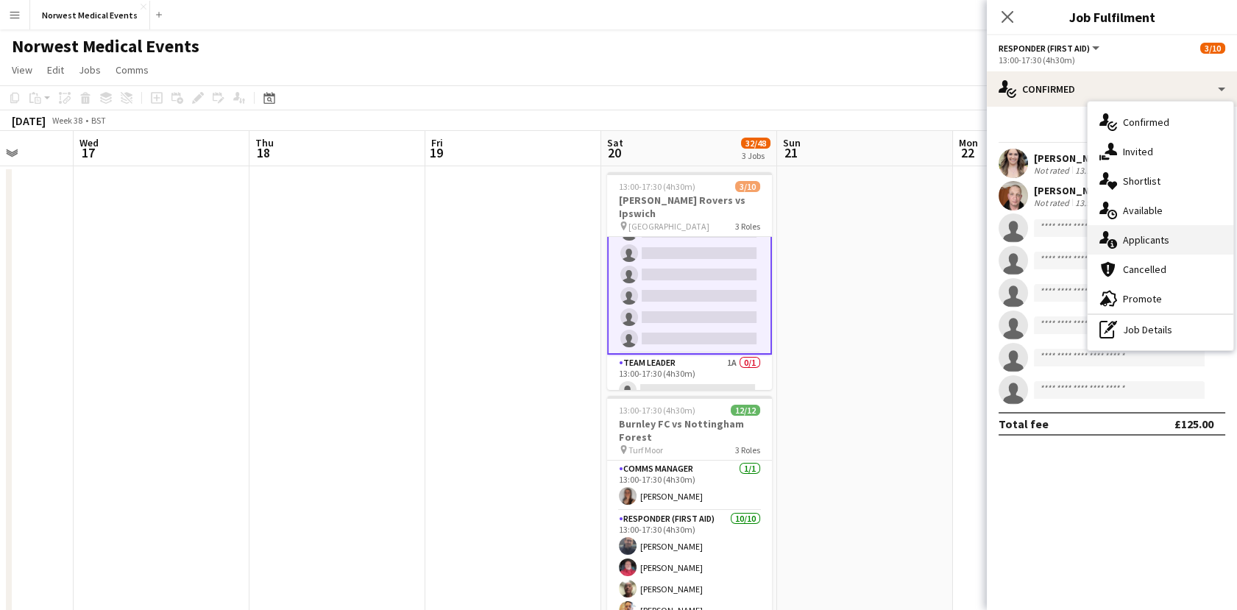
click at [1166, 239] on div "single-neutral-actions-information Applicants" at bounding box center [1161, 239] width 146 height 29
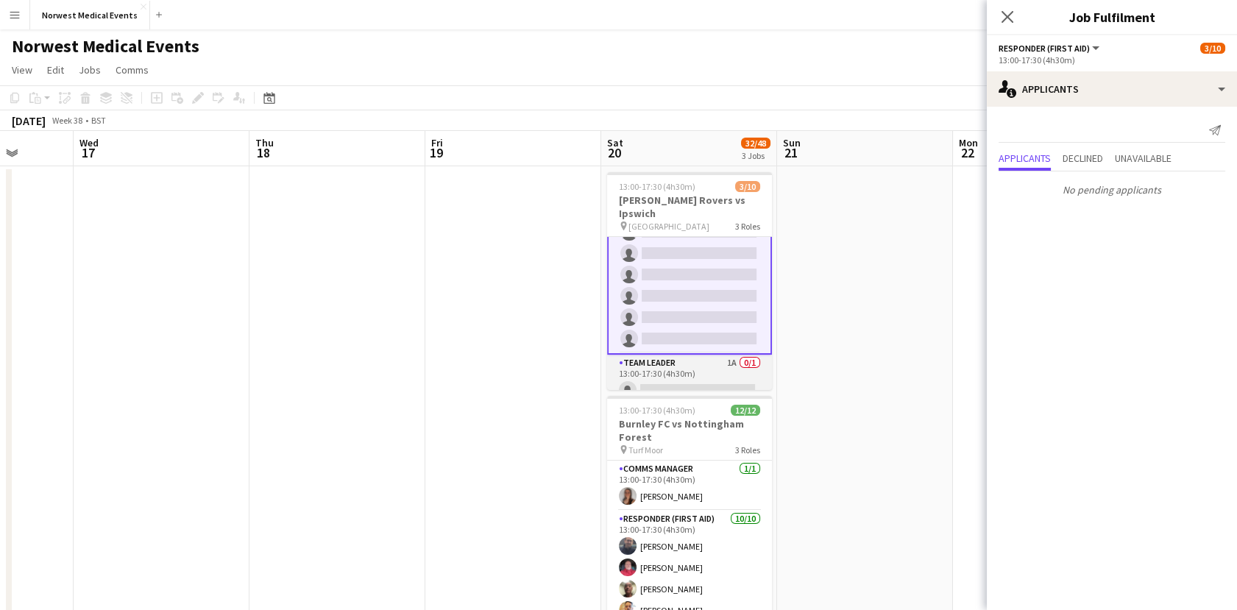
click at [693, 367] on app-card-role "Team Leader 1A 0/1 13:00-17:30 (4h30m) single-neutral-actions" at bounding box center [689, 380] width 165 height 50
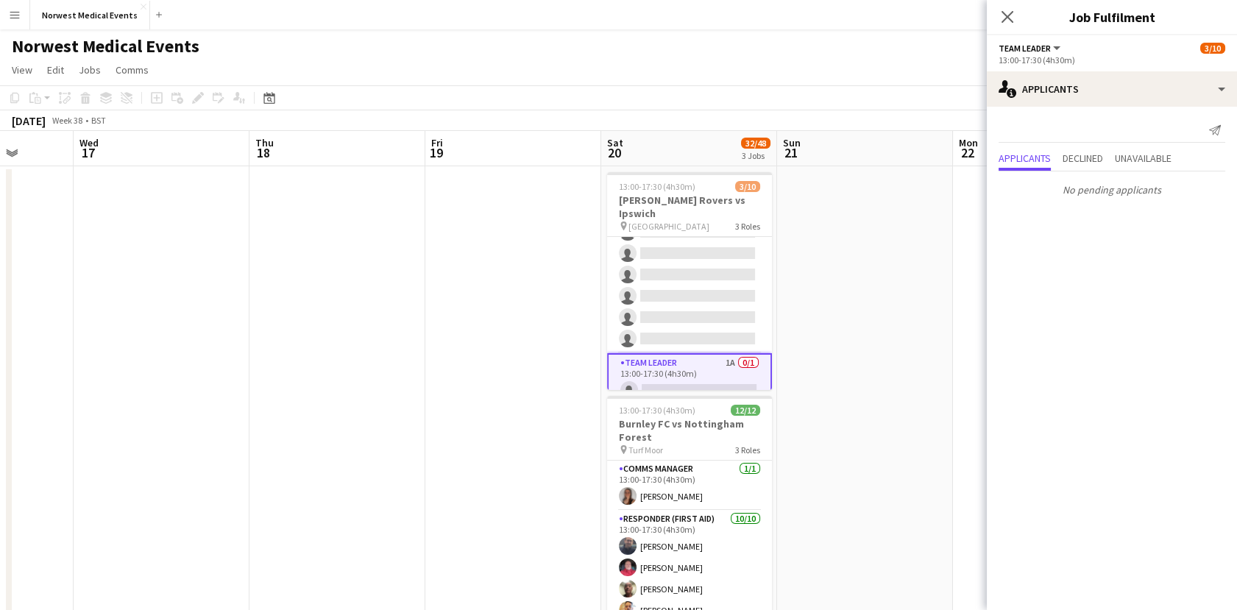
click at [972, 13] on app-navbar "Menu Boards Boards Boards All jobs Status Workforce Workforce My Workforce Recr…" at bounding box center [618, 14] width 1237 height 29
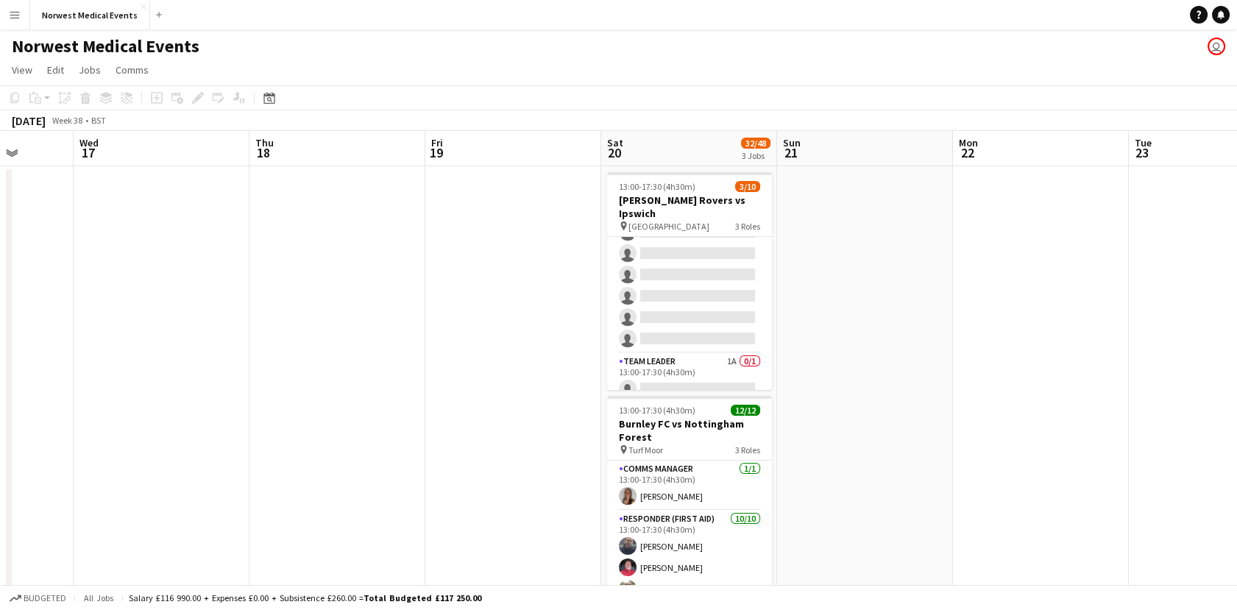
scroll to position [0, 506]
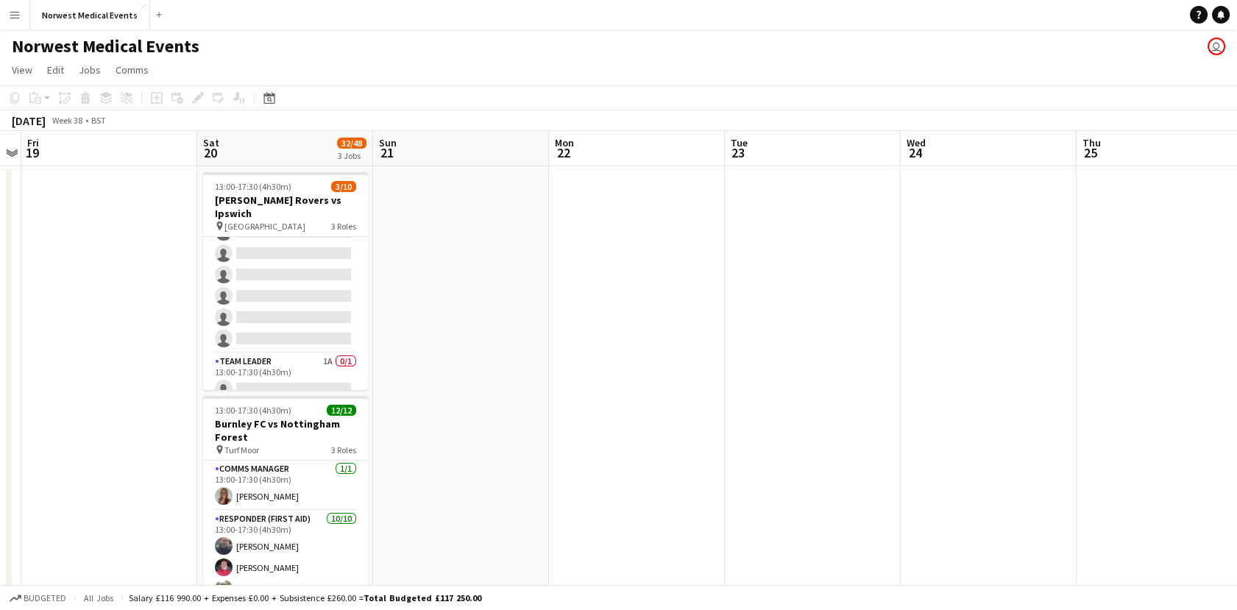
drag, startPoint x: 1158, startPoint y: 263, endPoint x: 754, endPoint y: 237, distance: 405.0
click at [754, 237] on app-calendar-viewport "Tue 16 Wed 17 Thu 18 Fri 19 Sat 20 32/48 3 Jobs Sun 21 Mon 22 Tue 23 Wed 24 Thu…" at bounding box center [618, 533] width 1237 height 804
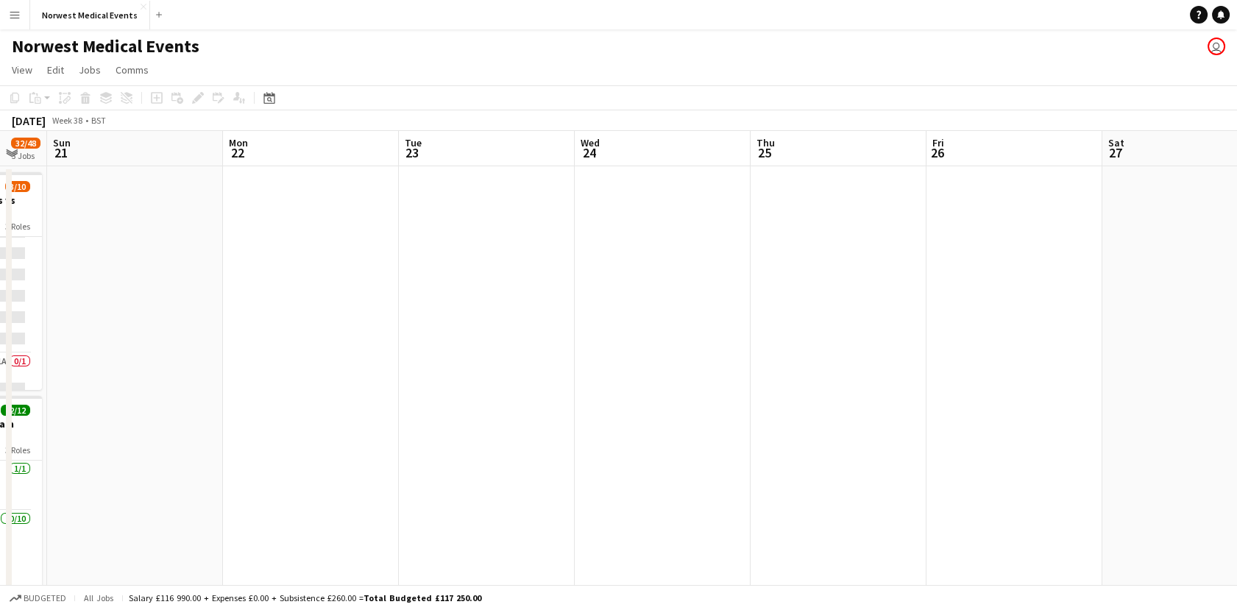
scroll to position [0, 509]
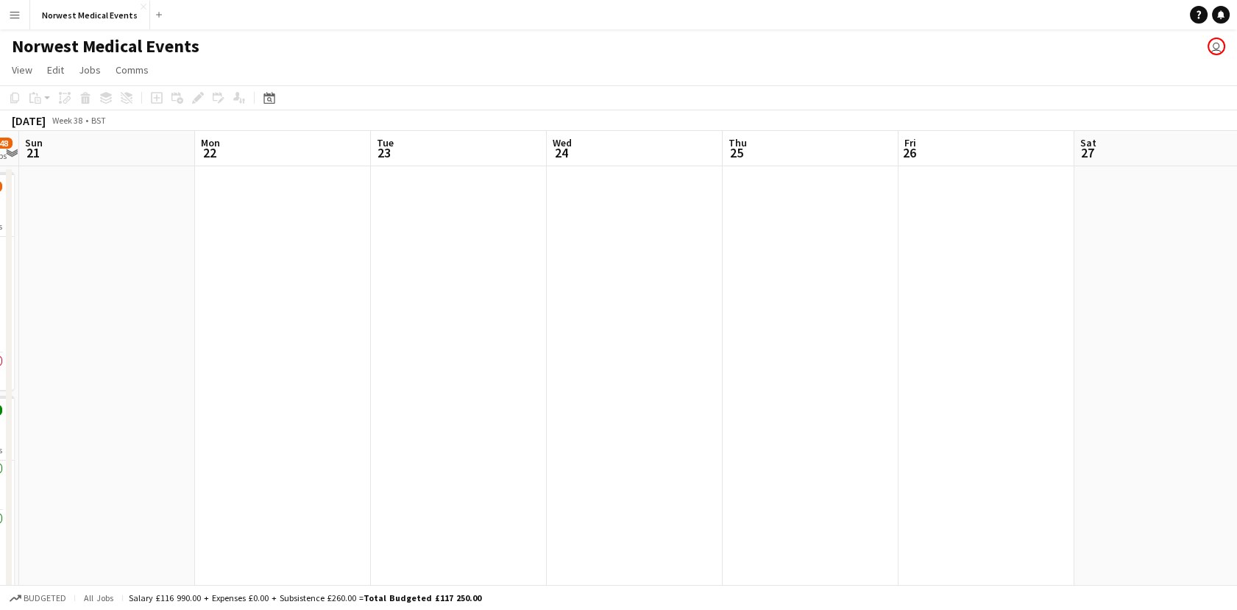
drag, startPoint x: 789, startPoint y: 308, endPoint x: 671, endPoint y: 291, distance: 119.1
click at [671, 291] on app-calendar-viewport "Thu 18 Fri 19 Sat 20 32/48 3 Jobs Sun 21 Mon 22 Tue 23 Wed 24 Thu 25 Fri 26 Sat…" at bounding box center [618, 533] width 1237 height 804
drag, startPoint x: 738, startPoint y: 352, endPoint x: 477, endPoint y: 373, distance: 261.5
click at [477, 373] on app-calendar-viewport "Thu 18 Fri 19 Sat 20 32/48 3 Jobs Sun 21 Mon 22 Tue 23 Wed 24 Thu 25 Fri 26 Sat…" at bounding box center [618, 533] width 1237 height 804
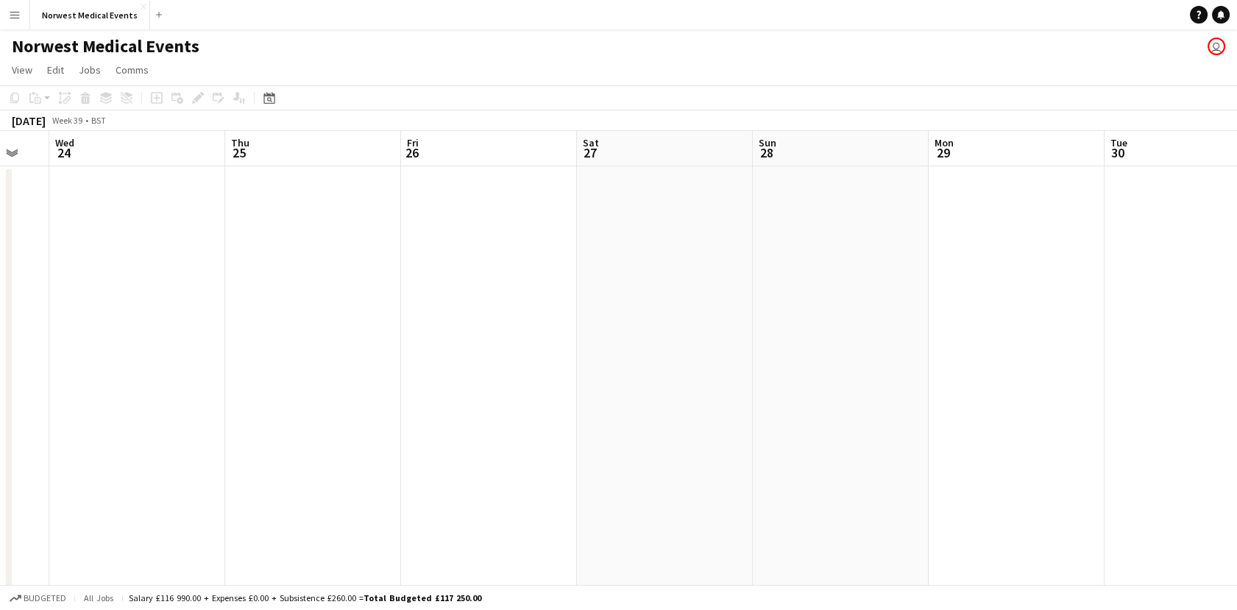
drag, startPoint x: 848, startPoint y: 395, endPoint x: 595, endPoint y: 403, distance: 253.3
click at [595, 403] on app-calendar-viewport "Sat 20 32/48 3 Jobs Sun 21 Mon 22 Tue 23 Wed 24 Thu 25 Fri 26 Sat 27 Sun 28 Mon…" at bounding box center [618, 533] width 1237 height 804
drag, startPoint x: 793, startPoint y: 407, endPoint x: 518, endPoint y: 372, distance: 276.7
click at [518, 372] on app-calendar-viewport "Sat 20 32/48 3 Jobs Sun 21 Mon 22 Tue 23 Wed 24 Thu 25 Fri 26 Sat 27 Sun 28 Mon…" at bounding box center [618, 533] width 1237 height 804
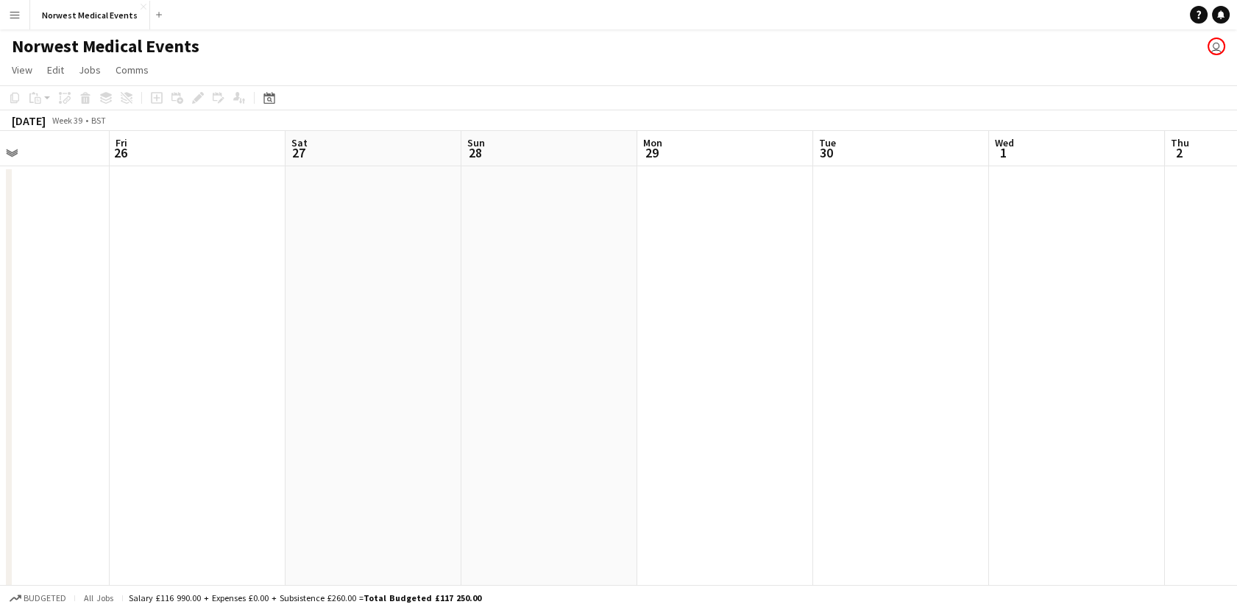
drag, startPoint x: 980, startPoint y: 339, endPoint x: 442, endPoint y: 402, distance: 541.8
click at [442, 402] on app-calendar-viewport "Mon 22 Tue 23 Wed 24 Thu 25 Fri 26 Sat 27 Sun 28 Mon 29 Tue 30 Wed 1 Thu 2 Fri …" at bounding box center [618, 533] width 1237 height 804
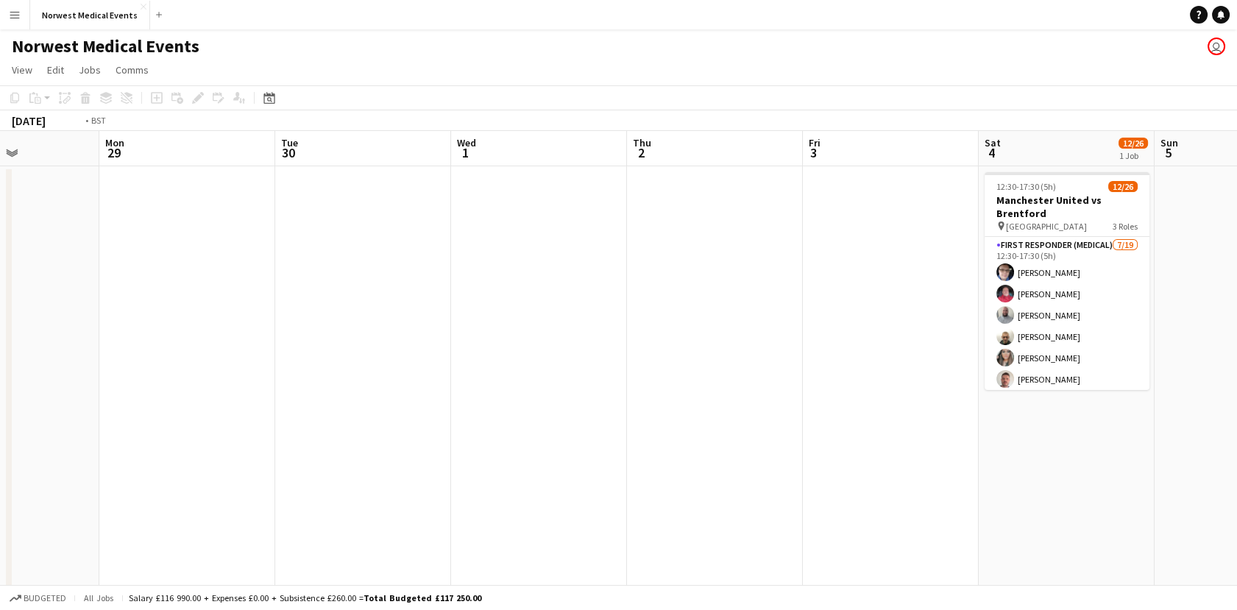
drag, startPoint x: 1091, startPoint y: 416, endPoint x: 555, endPoint y: 439, distance: 536.4
click at [555, 439] on app-calendar-viewport "Fri 26 Sat 27 Sun 28 Mon 29 Tue 30 Wed 1 Thu 2 Fri 3 Sat 4 12/26 1 Job Sun 5 Mo…" at bounding box center [618, 533] width 1237 height 804
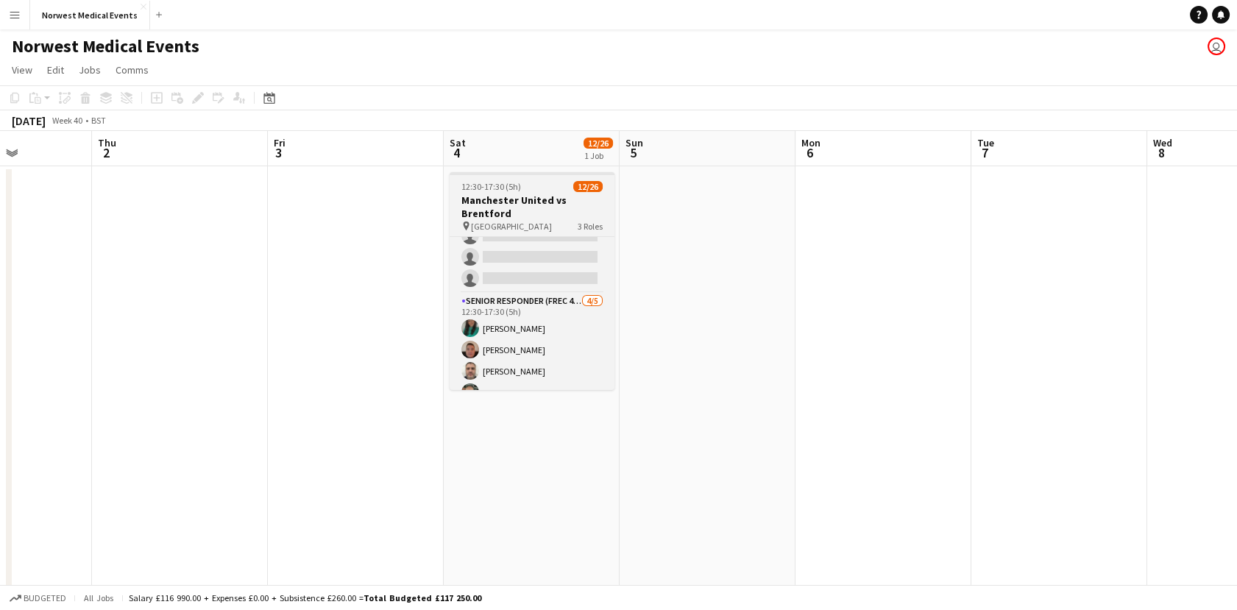
scroll to position [488, 0]
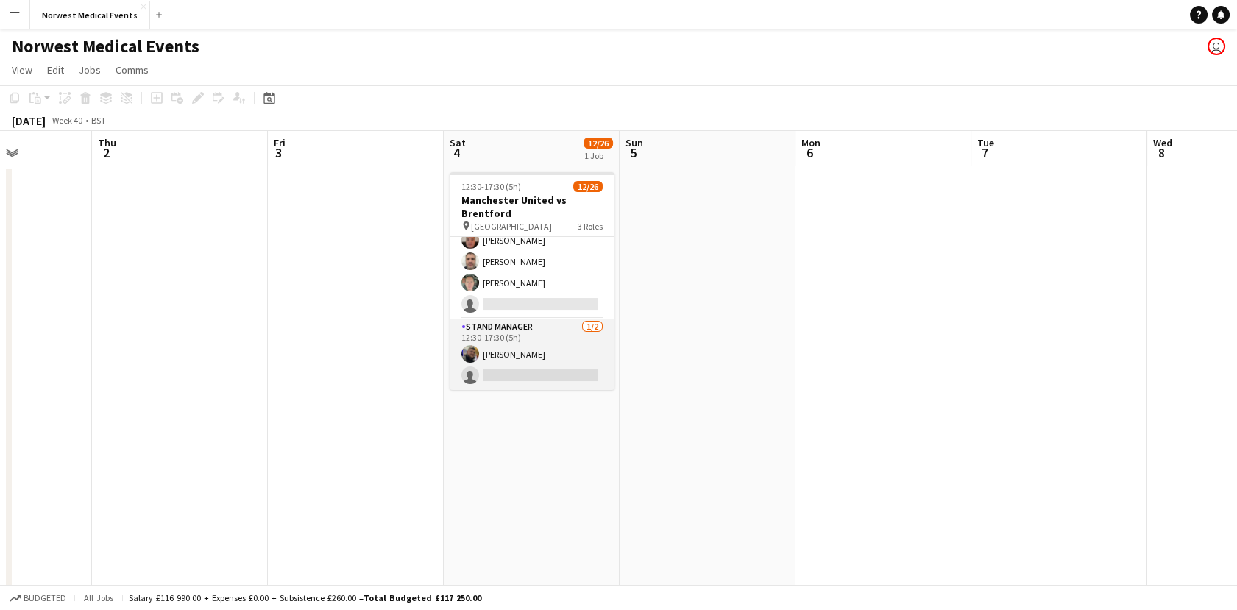
click at [551, 362] on app-card-role "Stand Manager [DATE] 12:30-17:30 (5h) [PERSON_NAME] single-neutral-actions" at bounding box center [532, 354] width 165 height 71
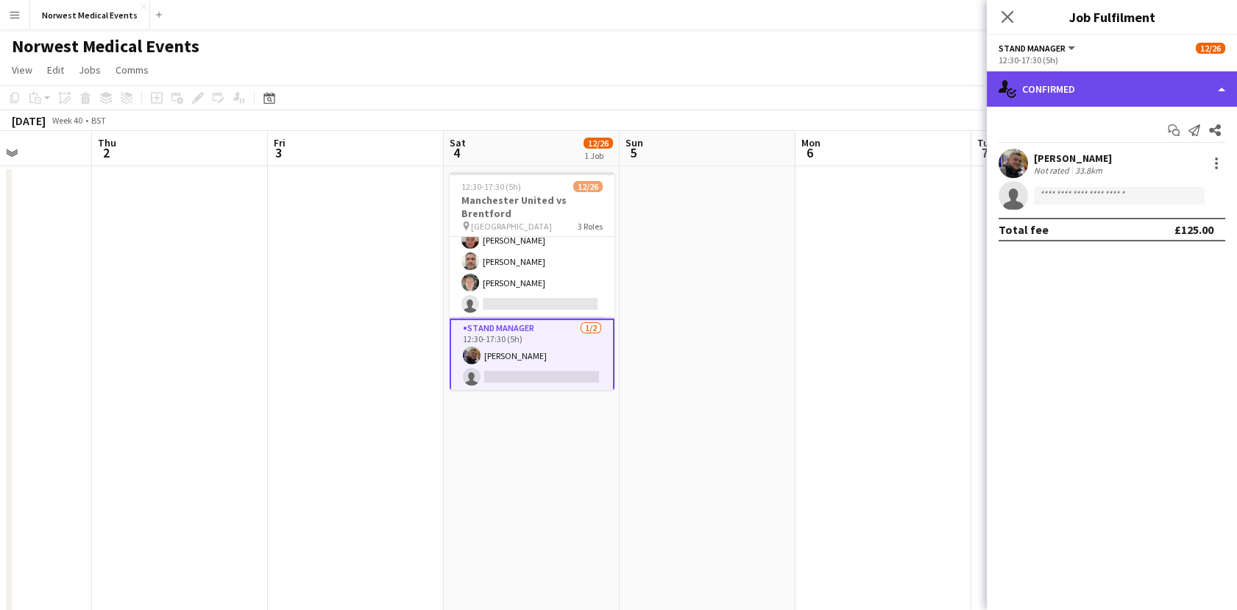
click at [1047, 93] on div "single-neutral-actions-check-2 Confirmed" at bounding box center [1112, 88] width 250 height 35
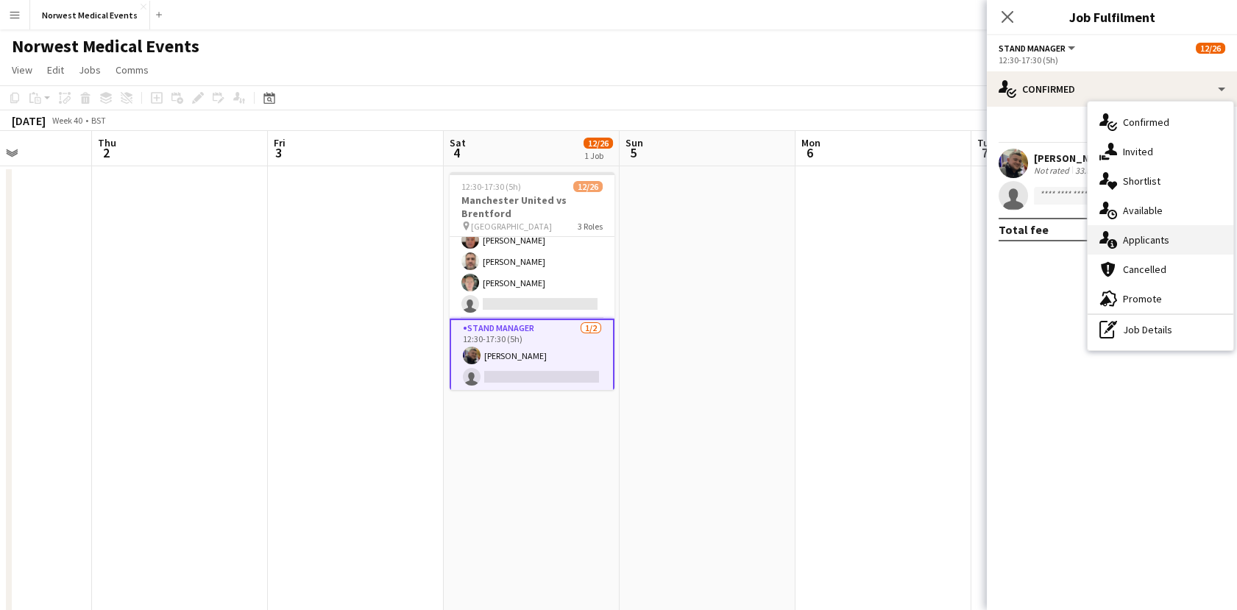
click at [1137, 244] on div "single-neutral-actions-information Applicants" at bounding box center [1161, 239] width 146 height 29
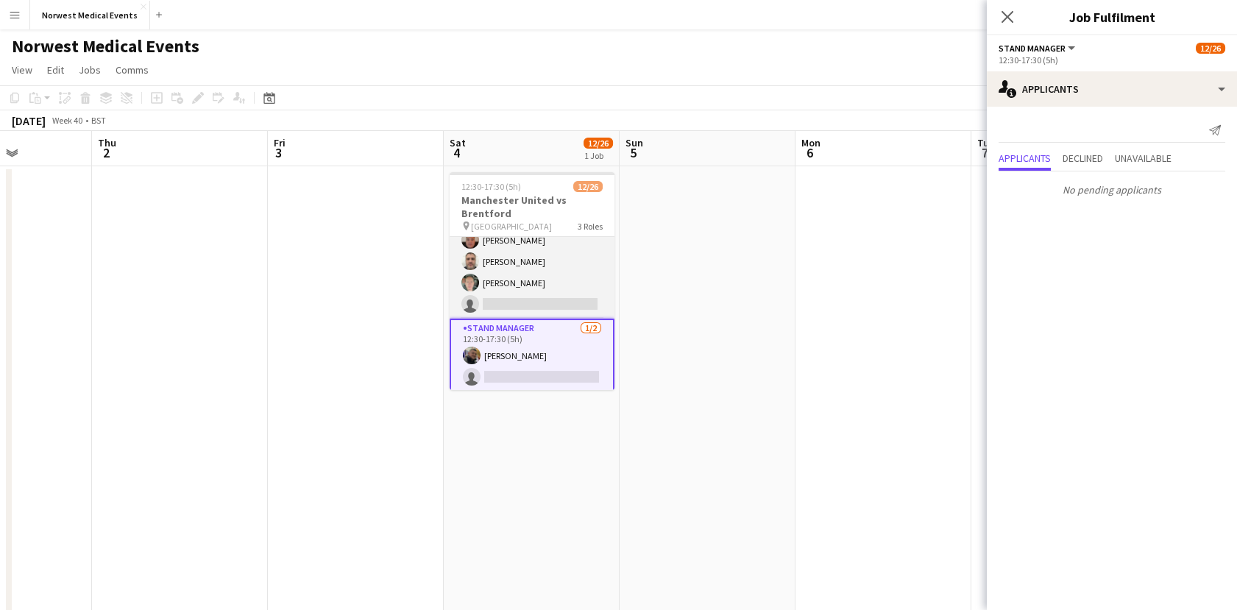
click at [518, 266] on app-card-role "Senior Responder (FREC 4 or Above) [DATE] 12:30-17:30 (5h) [PERSON_NAME] [PERSO…" at bounding box center [532, 250] width 165 height 135
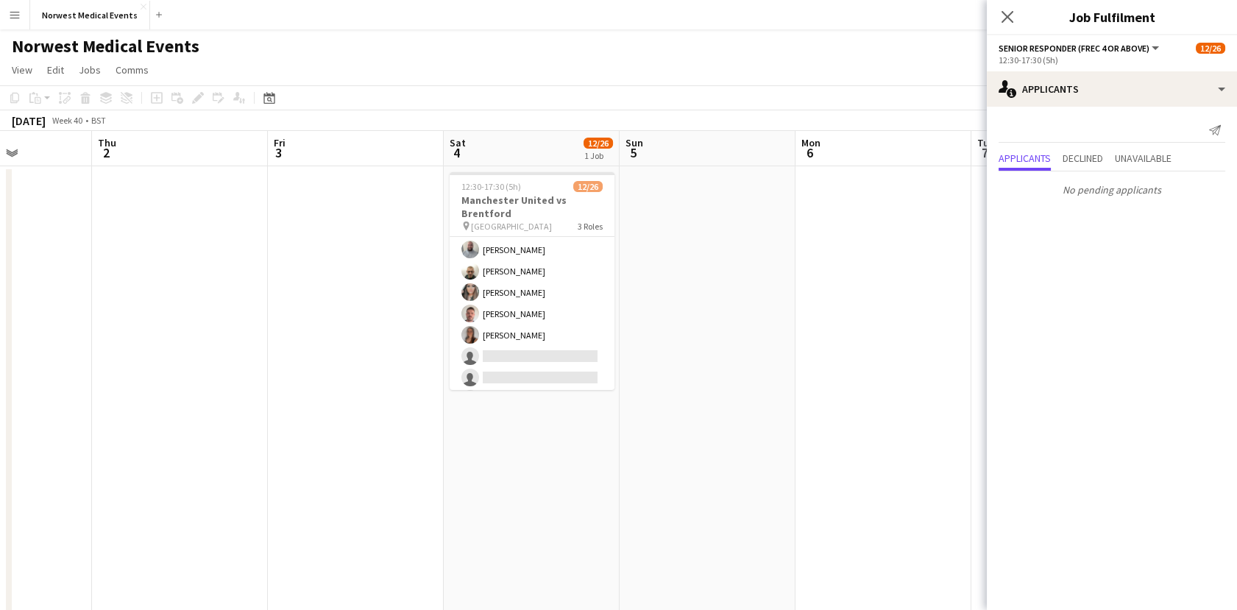
scroll to position [52, 0]
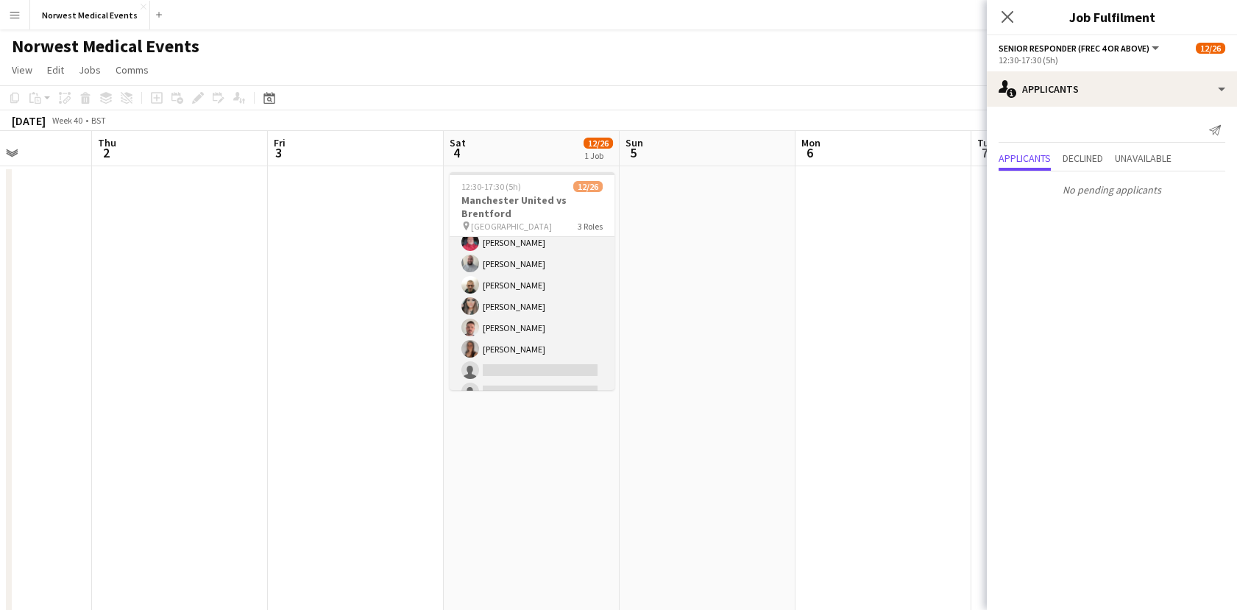
click at [547, 273] on app-card-role "First Responder (Medical) [DATE] 12:30-17:30 (5h) [PERSON_NAME] [PERSON_NAME] […" at bounding box center [532, 403] width 165 height 434
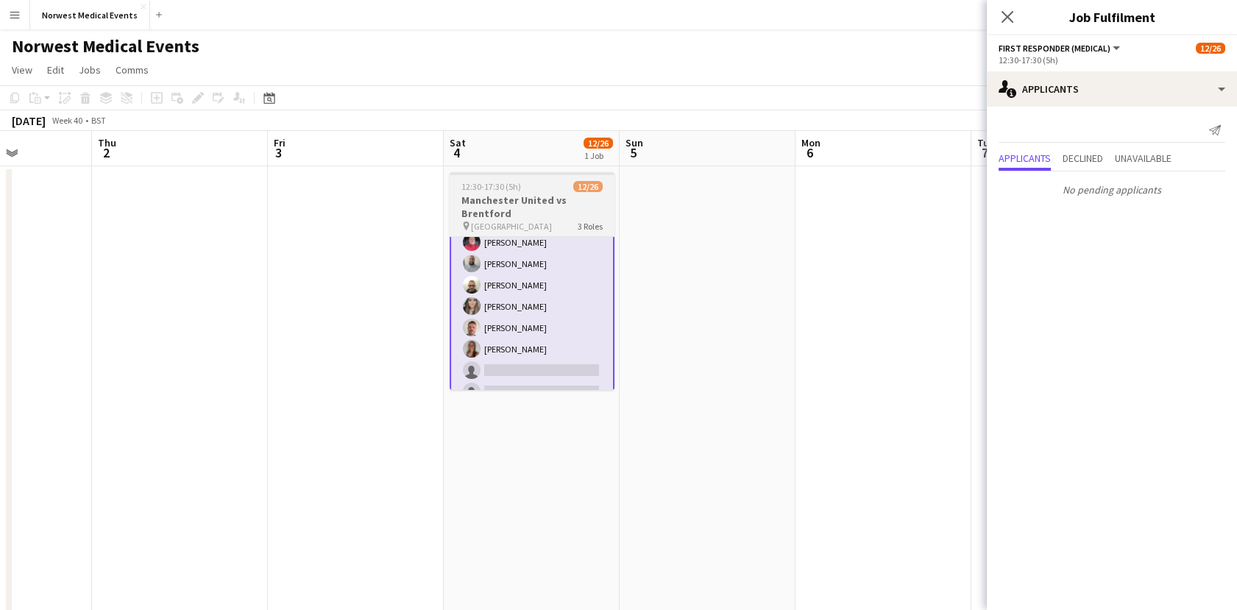
scroll to position [0, 0]
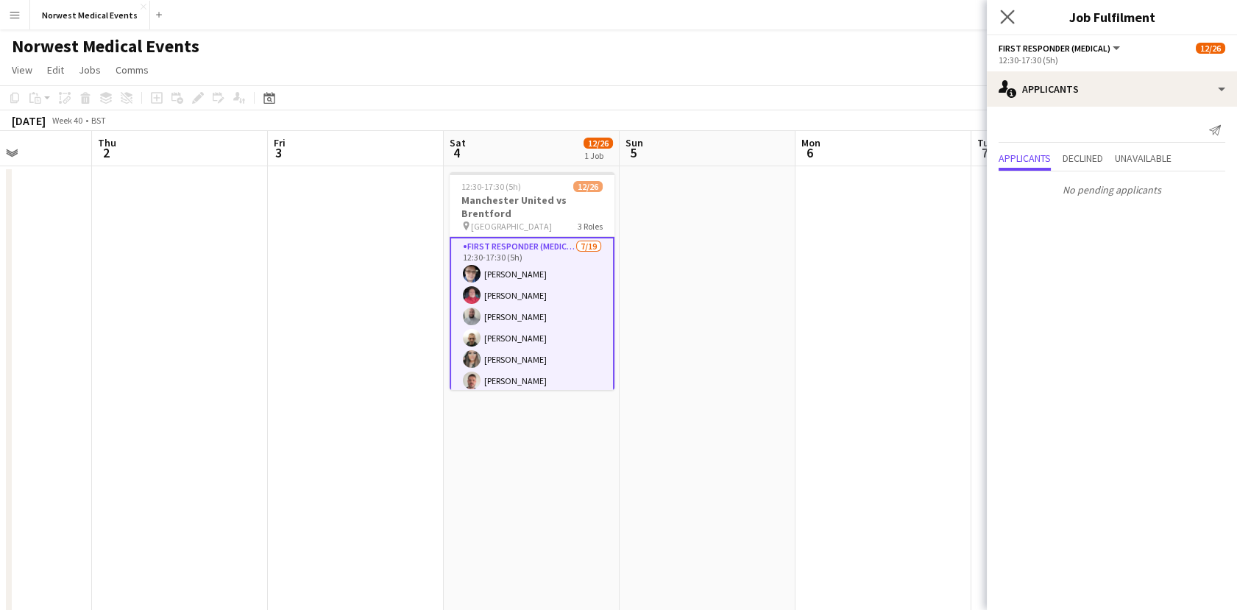
click at [1015, 25] on app-icon "Close pop-in" at bounding box center [1007, 17] width 21 height 21
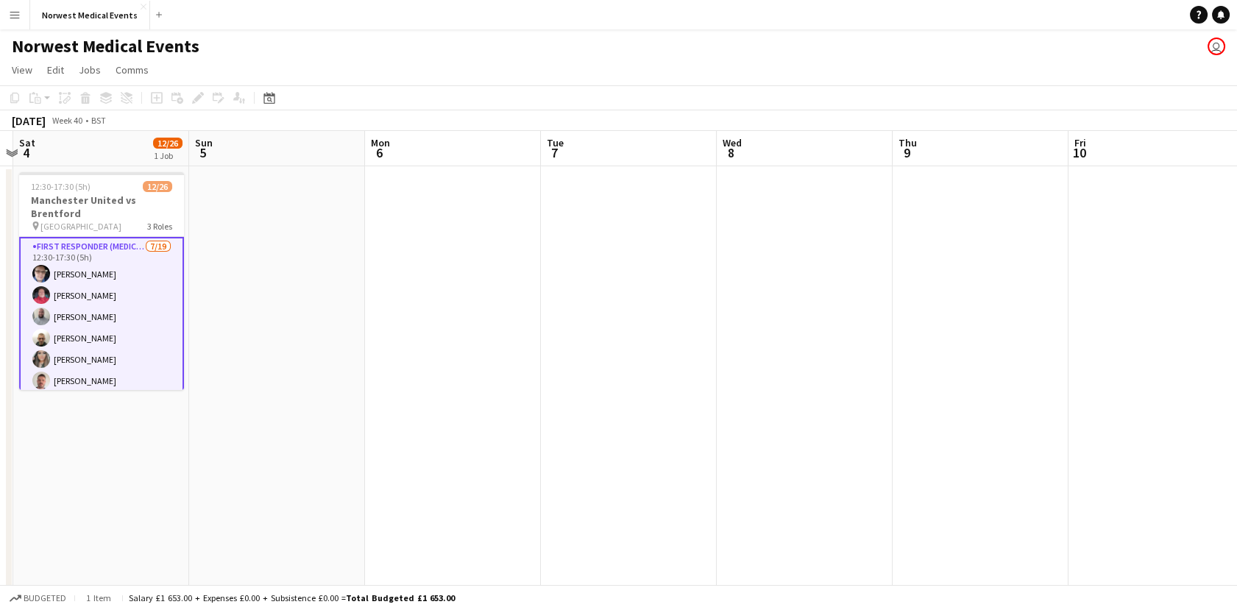
click at [621, 250] on app-calendar-viewport "Wed 1 Thu 2 Fri 3 Sat 4 12/26 1 Job Sun 5 Mon 6 Tue 7 Wed 8 Thu 9 Fri 10 Sat 11…" at bounding box center [618, 533] width 1237 height 804
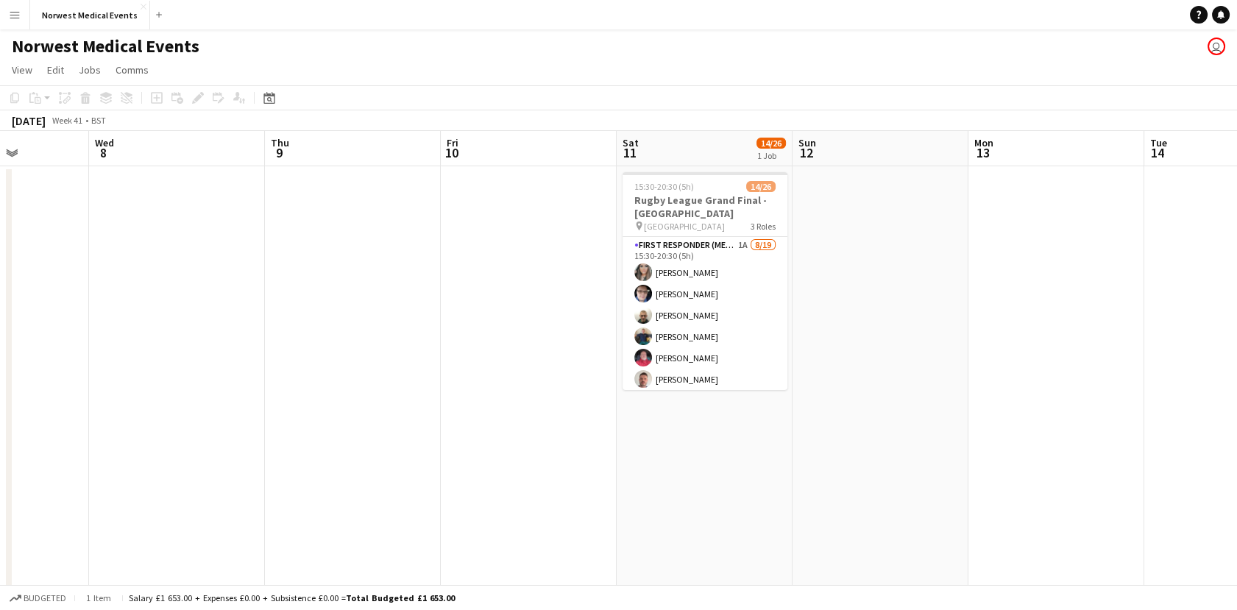
drag, startPoint x: 1043, startPoint y: 380, endPoint x: 418, endPoint y: 334, distance: 626.6
click at [418, 334] on app-calendar-viewport "Sat 4 12/26 1 Job Sun 5 Mon 6 Tue 7 Wed 8 Thu 9 Fri 10 Sat 11 14/26 1 Job Sun 1…" at bounding box center [618, 533] width 1237 height 804
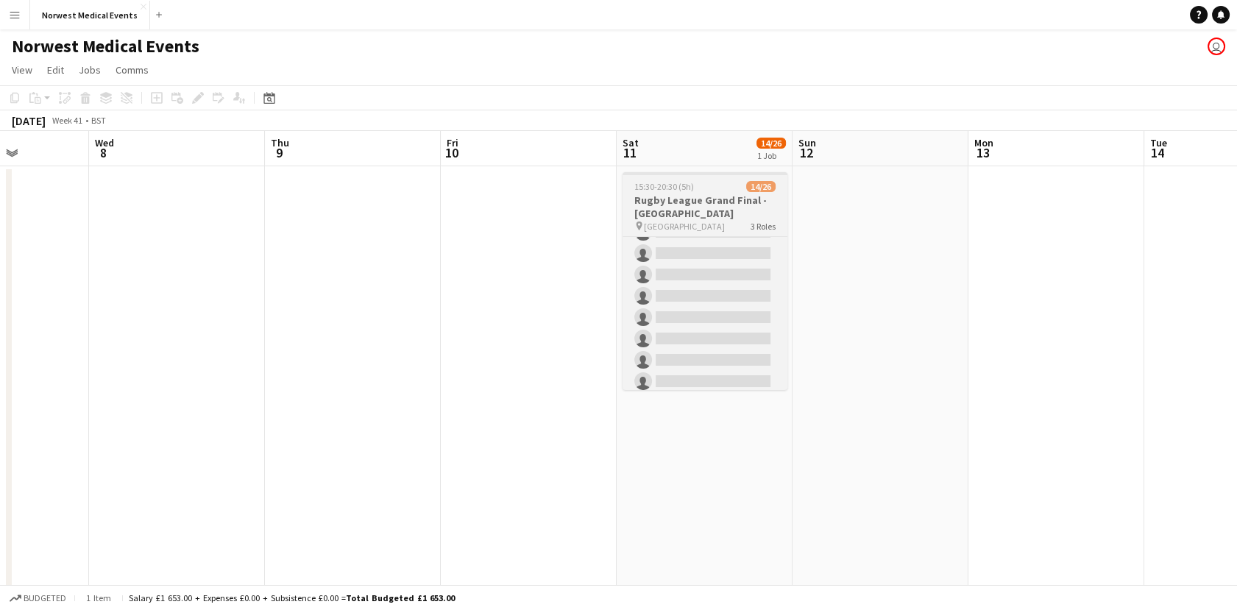
scroll to position [0, 0]
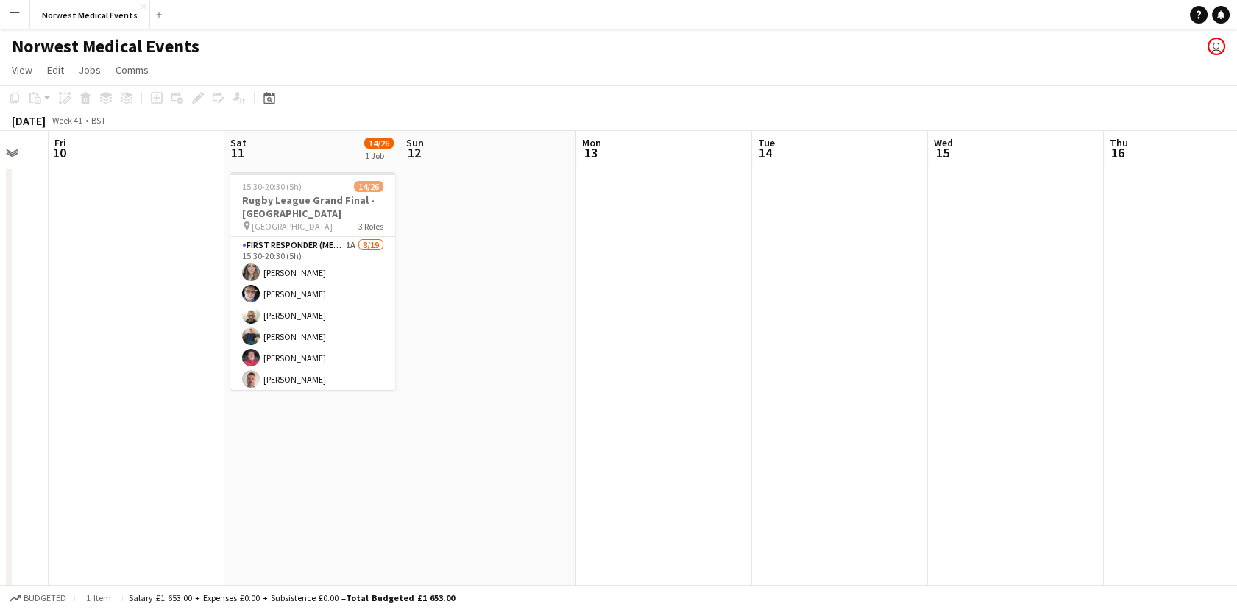
drag, startPoint x: 481, startPoint y: 325, endPoint x: 476, endPoint y: 332, distance: 9.0
click at [470, 332] on app-calendar-viewport "Mon 6 Tue 7 Wed 8 Thu 9 Fri 10 Sat 11 14/26 1 Job Sun 12 Mon 13 Tue 14 Wed 15 T…" at bounding box center [618, 533] width 1237 height 804
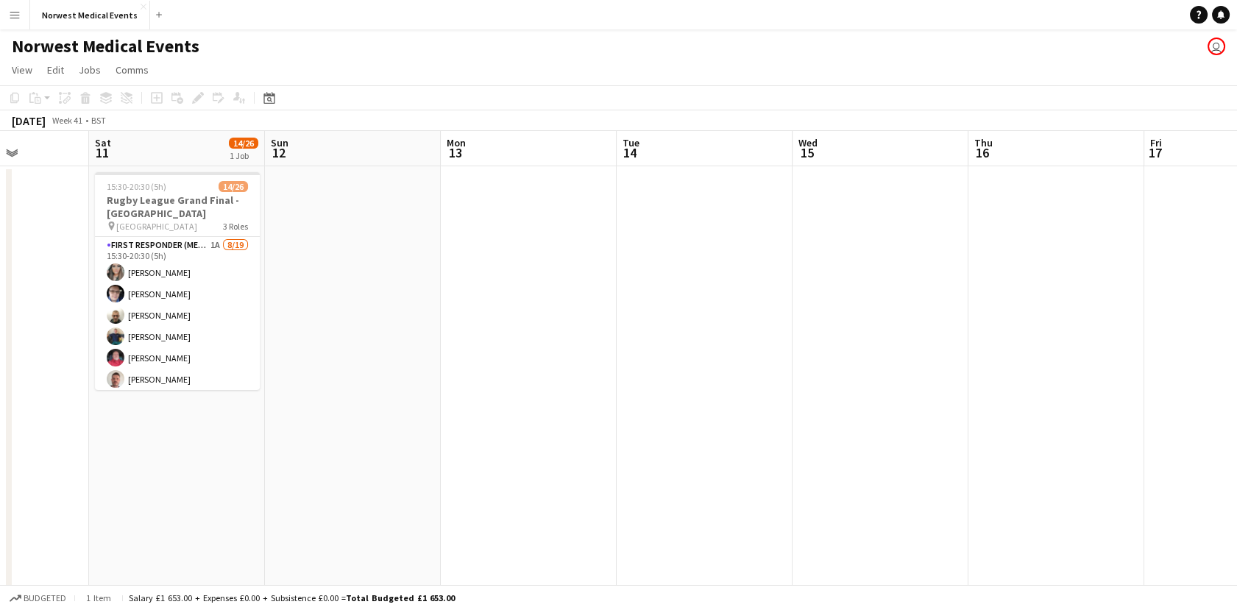
drag, startPoint x: 819, startPoint y: 283, endPoint x: 636, endPoint y: 292, distance: 183.5
click at [636, 292] on app-calendar-viewport "Wed 8 Thu 9 Fri 10 Sat 11 14/26 1 Job Sun 12 Mon 13 Tue 14 Wed 15 Thu 16 Fri 17…" at bounding box center [618, 533] width 1237 height 804
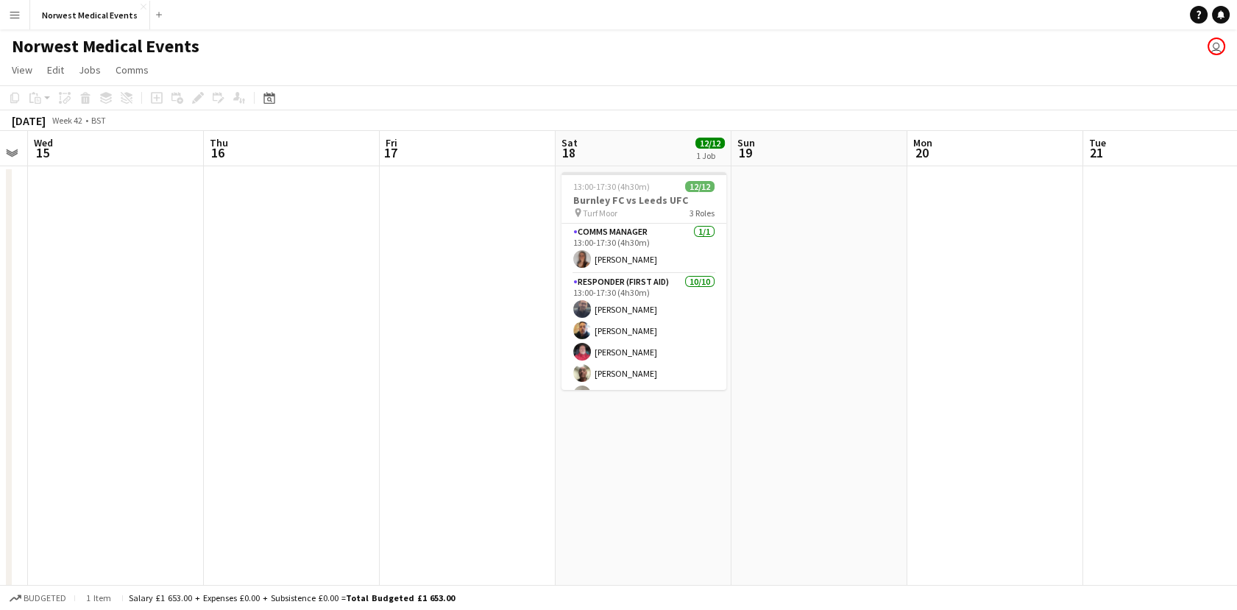
scroll to position [0, 608]
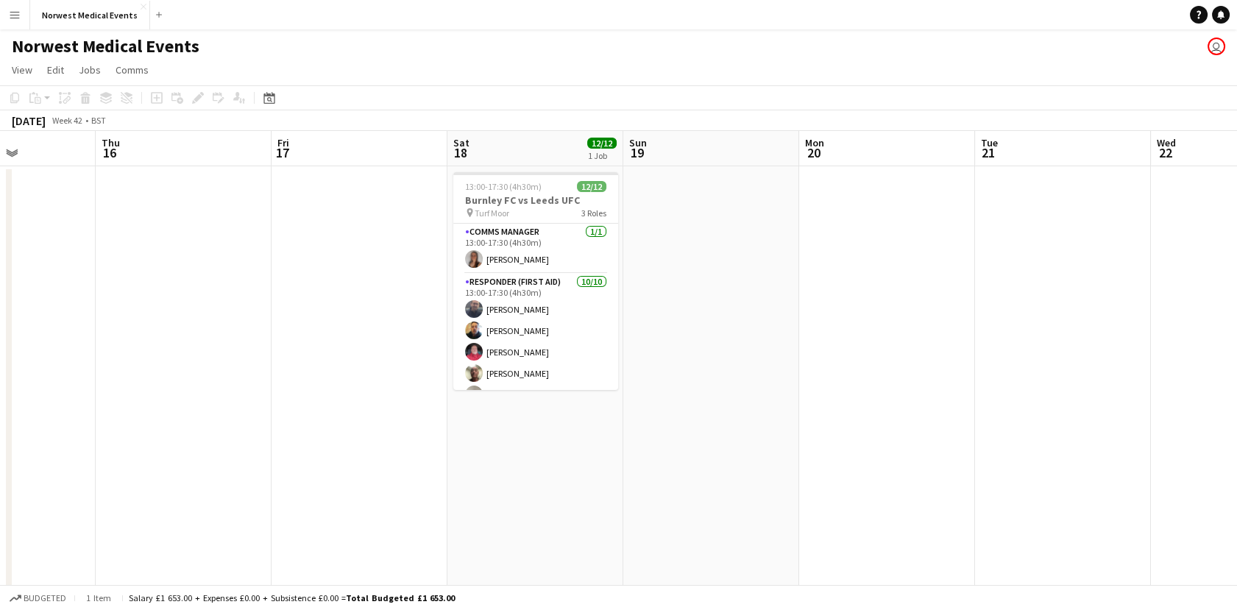
drag, startPoint x: 906, startPoint y: 381, endPoint x: 445, endPoint y: 328, distance: 463.8
click at [445, 328] on app-calendar-viewport "Sun 12 Mon 13 Tue 14 Wed 15 Thu 16 Fri 17 Sat 18 12/12 1 Job Sun 19 Mon 20 Tue …" at bounding box center [618, 533] width 1237 height 804
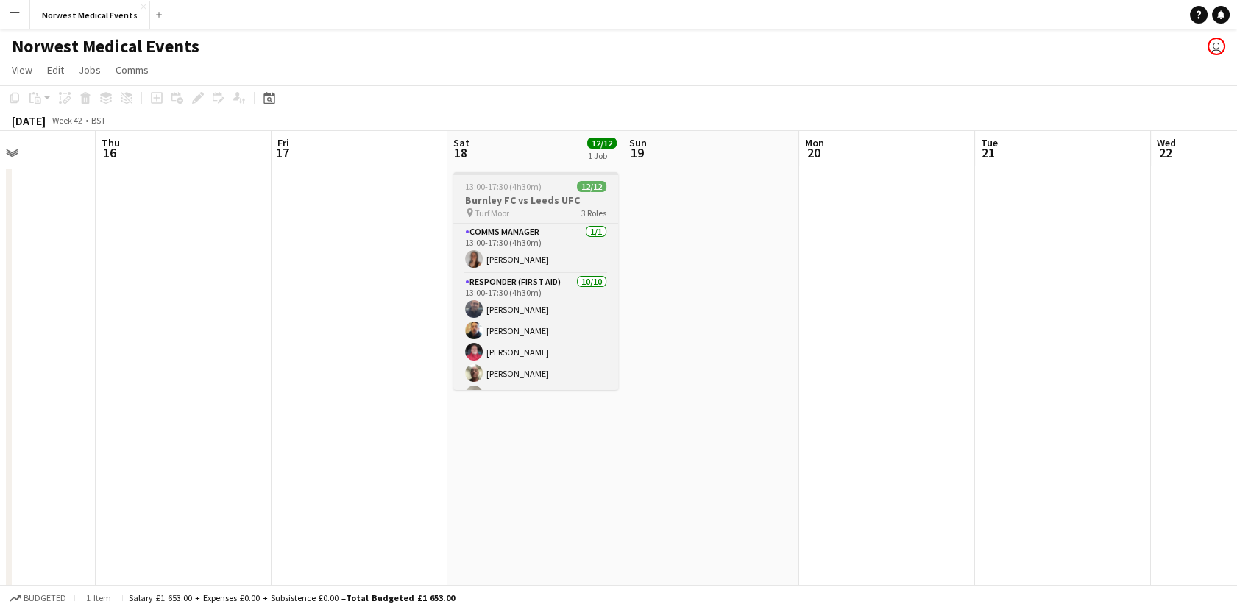
scroll to position [176, 0]
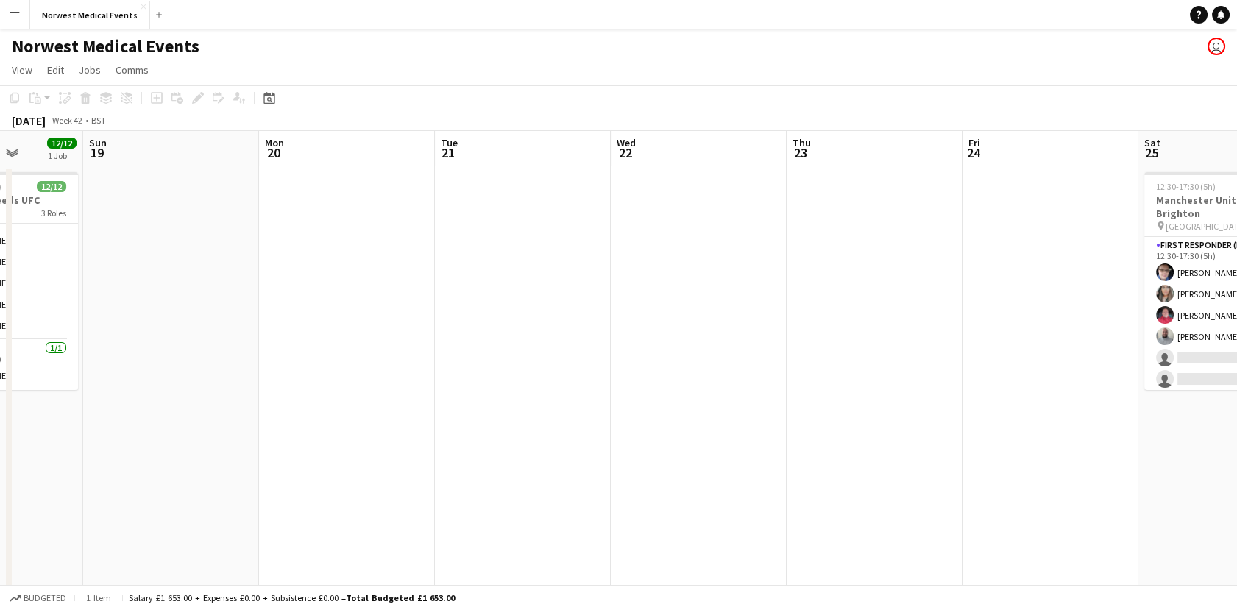
drag, startPoint x: 994, startPoint y: 356, endPoint x: 366, endPoint y: 348, distance: 628.0
click at [366, 348] on app-calendar-viewport "Wed 15 Thu 16 Fri 17 Sat 18 12/12 1 Job Sun 19 Mon 20 Tue 21 Wed 22 Thu 23 Fri …" at bounding box center [618, 533] width 1237 height 804
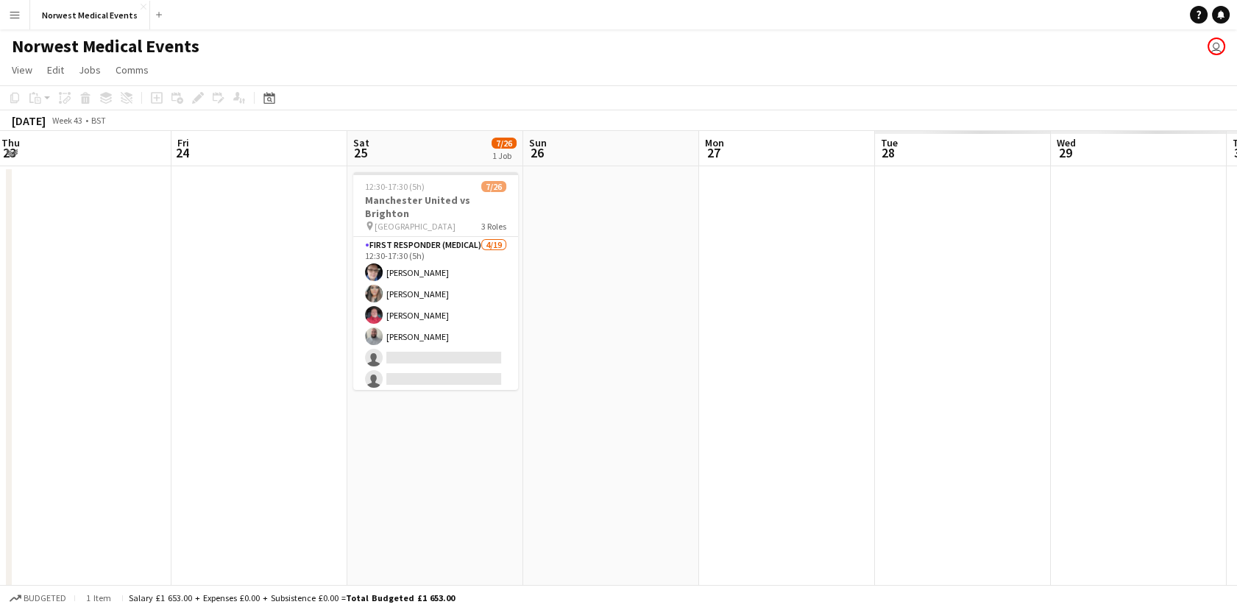
scroll to position [0, 604]
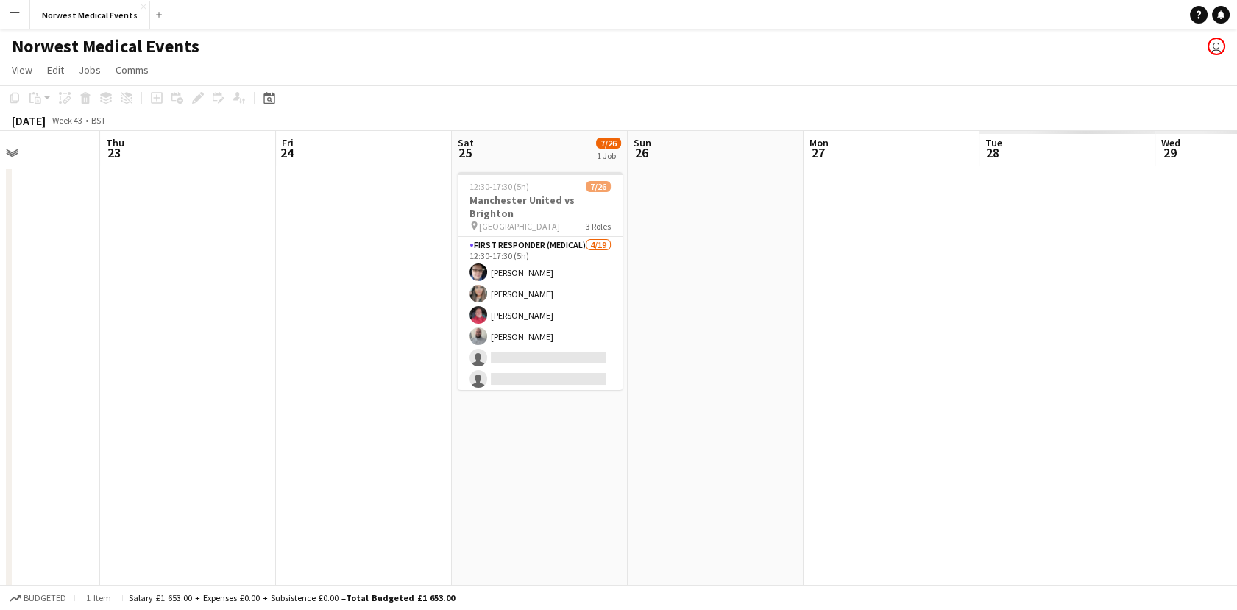
drag, startPoint x: 540, startPoint y: 368, endPoint x: 355, endPoint y: 336, distance: 187.6
click at [355, 336] on app-calendar-viewport "Sun 19 Mon 20 Tue 21 Wed 22 Thu 23 Fri 24 Sat 25 7/26 1 Job Sun 26 Mon 27 Tue 2…" at bounding box center [618, 533] width 1237 height 804
